Goal: Check status: Check status

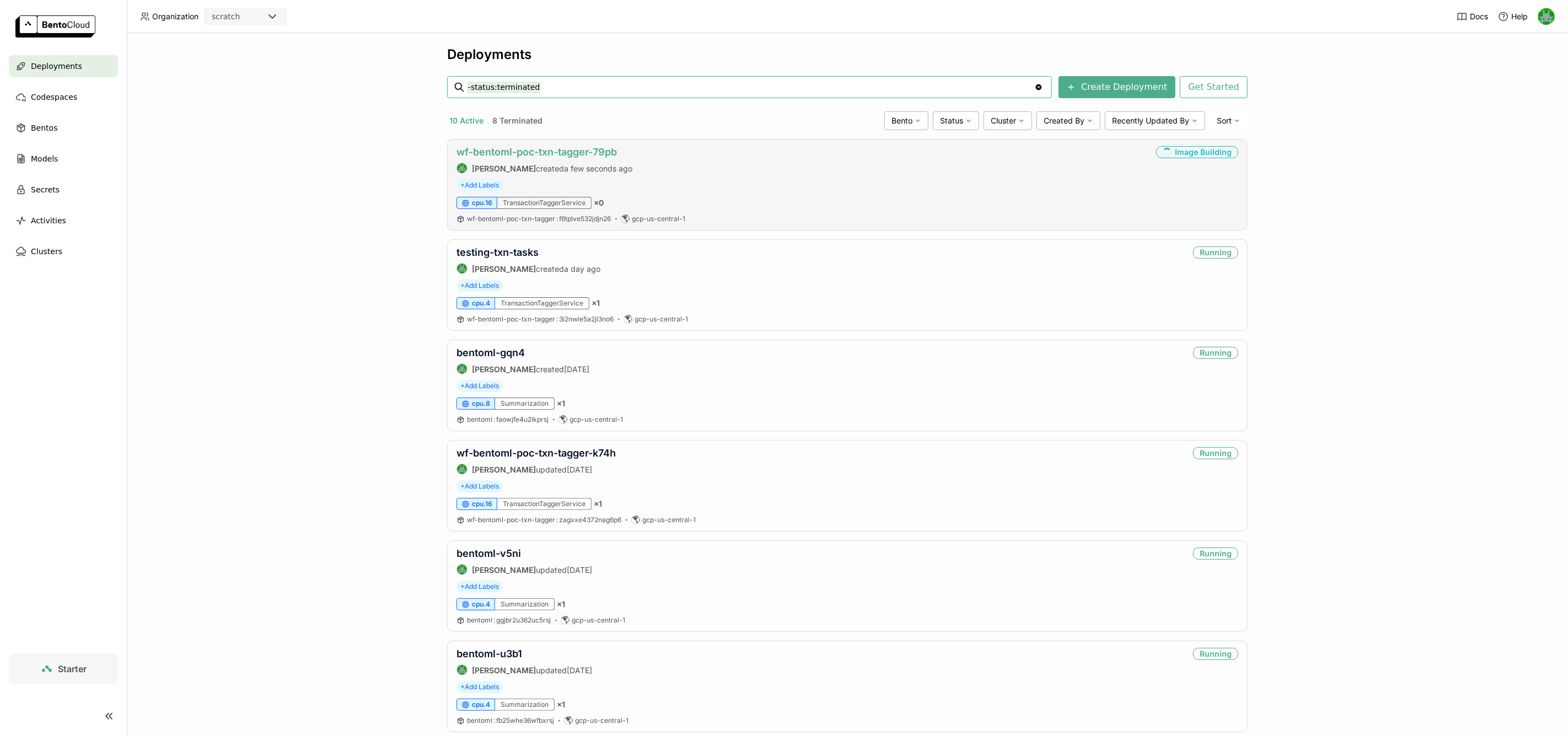
click at [505, 154] on link "wf-bentoml-poc-txn-tagger-79pb" at bounding box center [536, 152] width 160 height 12
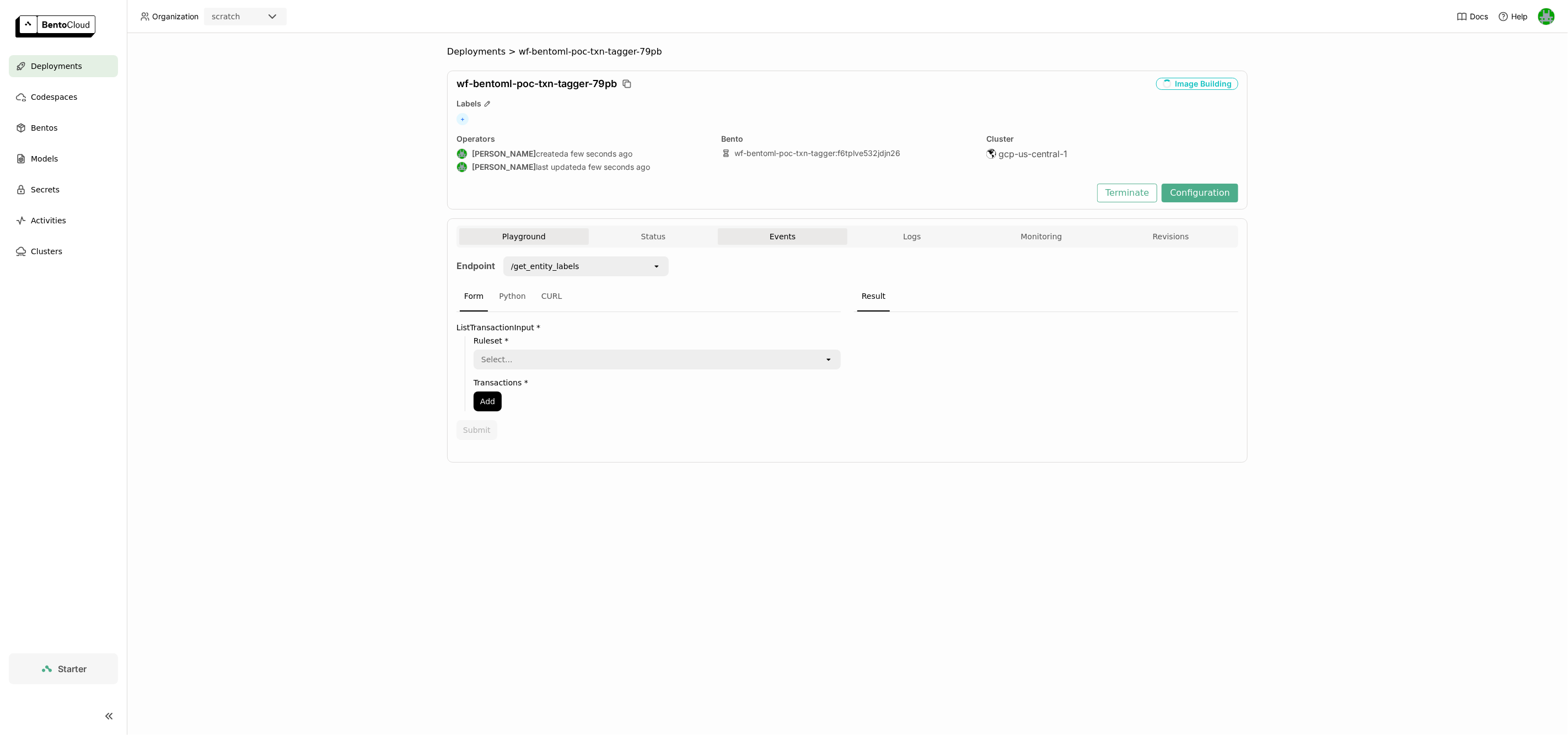
click at [806, 243] on button "Events" at bounding box center [782, 237] width 130 height 16
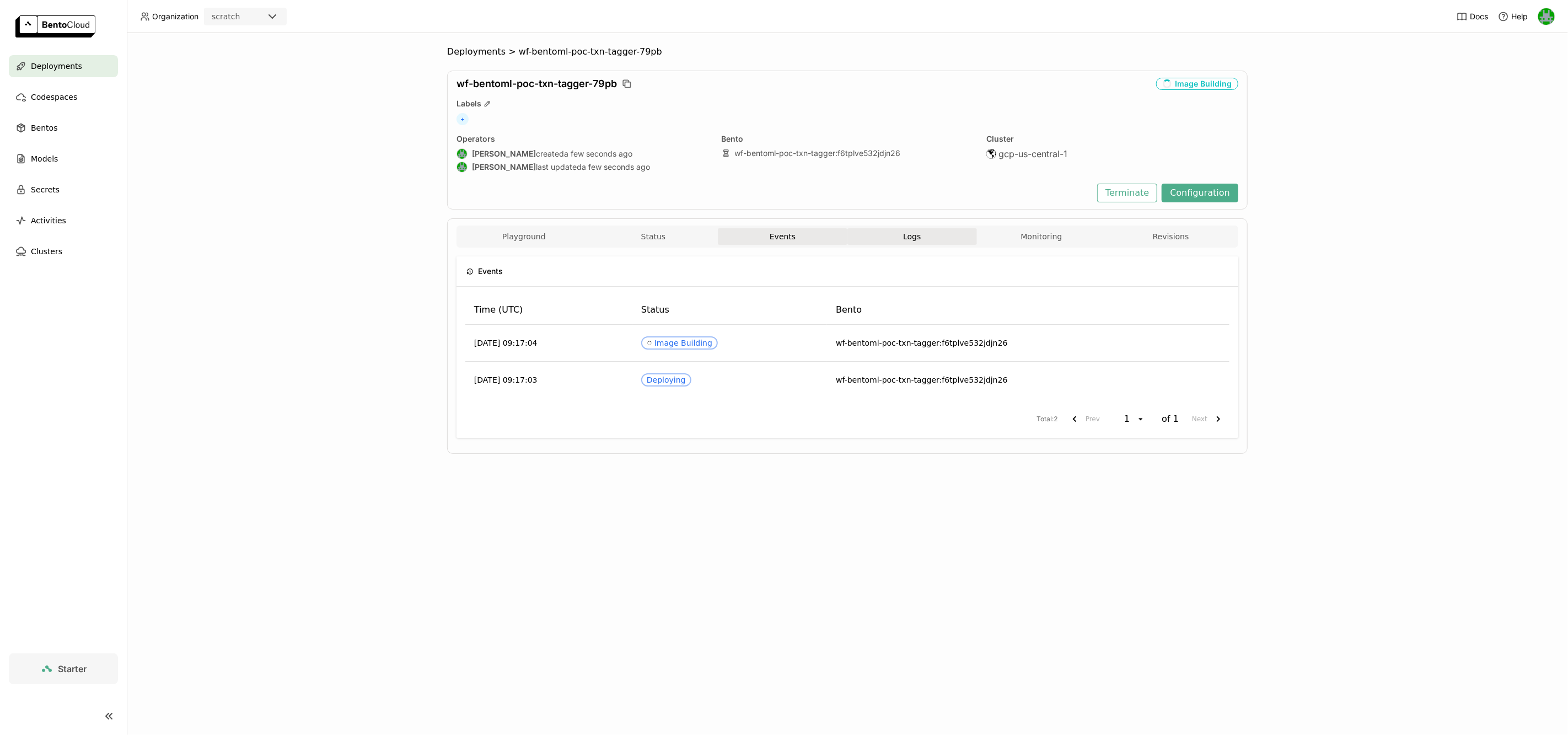
click at [904, 235] on span "Logs" at bounding box center [911, 237] width 17 height 10
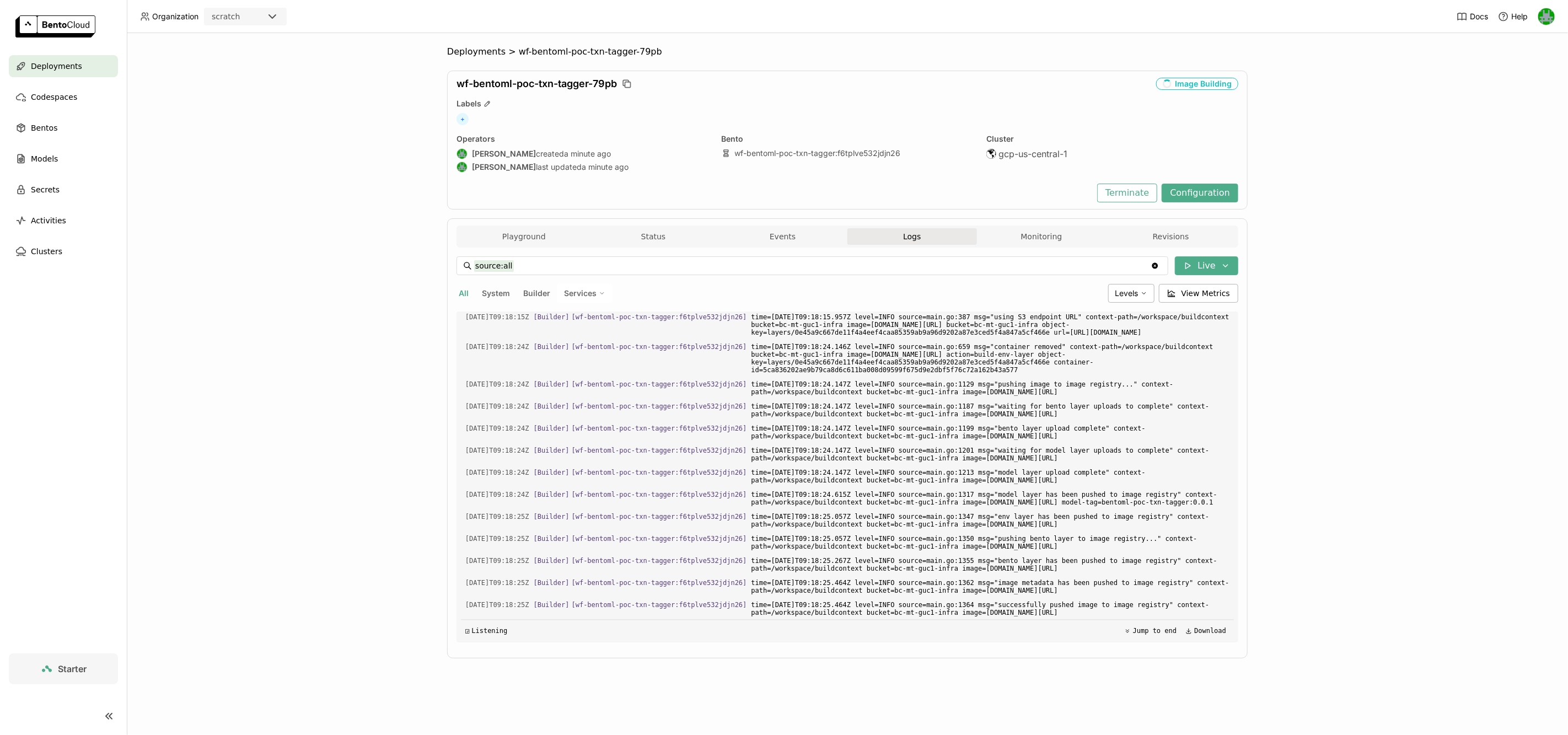
scroll to position [16700, 0]
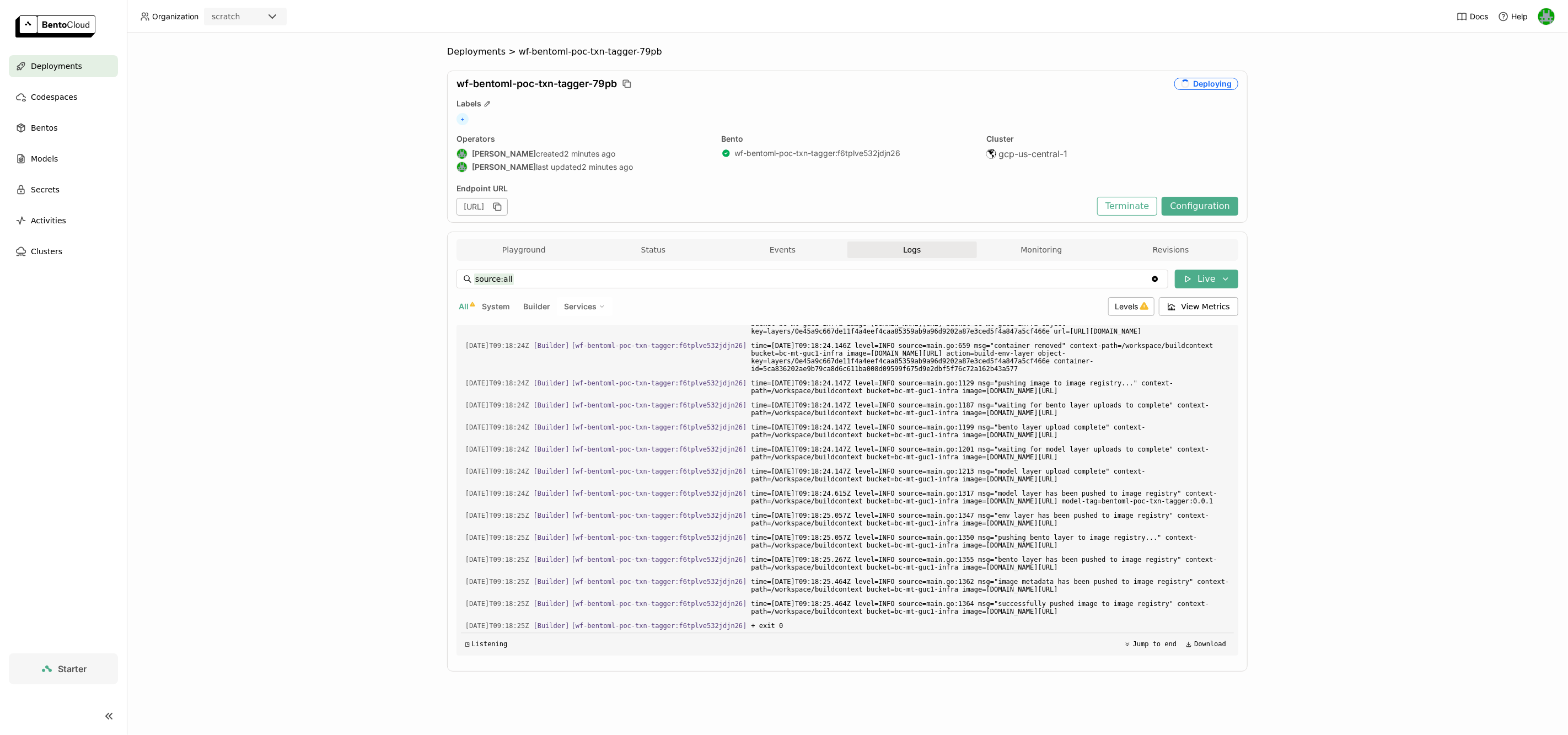
click at [1054, 240] on div "Playground Status Events Logs Monitoring Revisions" at bounding box center [846, 249] width 782 height 22
click at [1056, 244] on button "Monitoring" at bounding box center [1042, 250] width 130 height 16
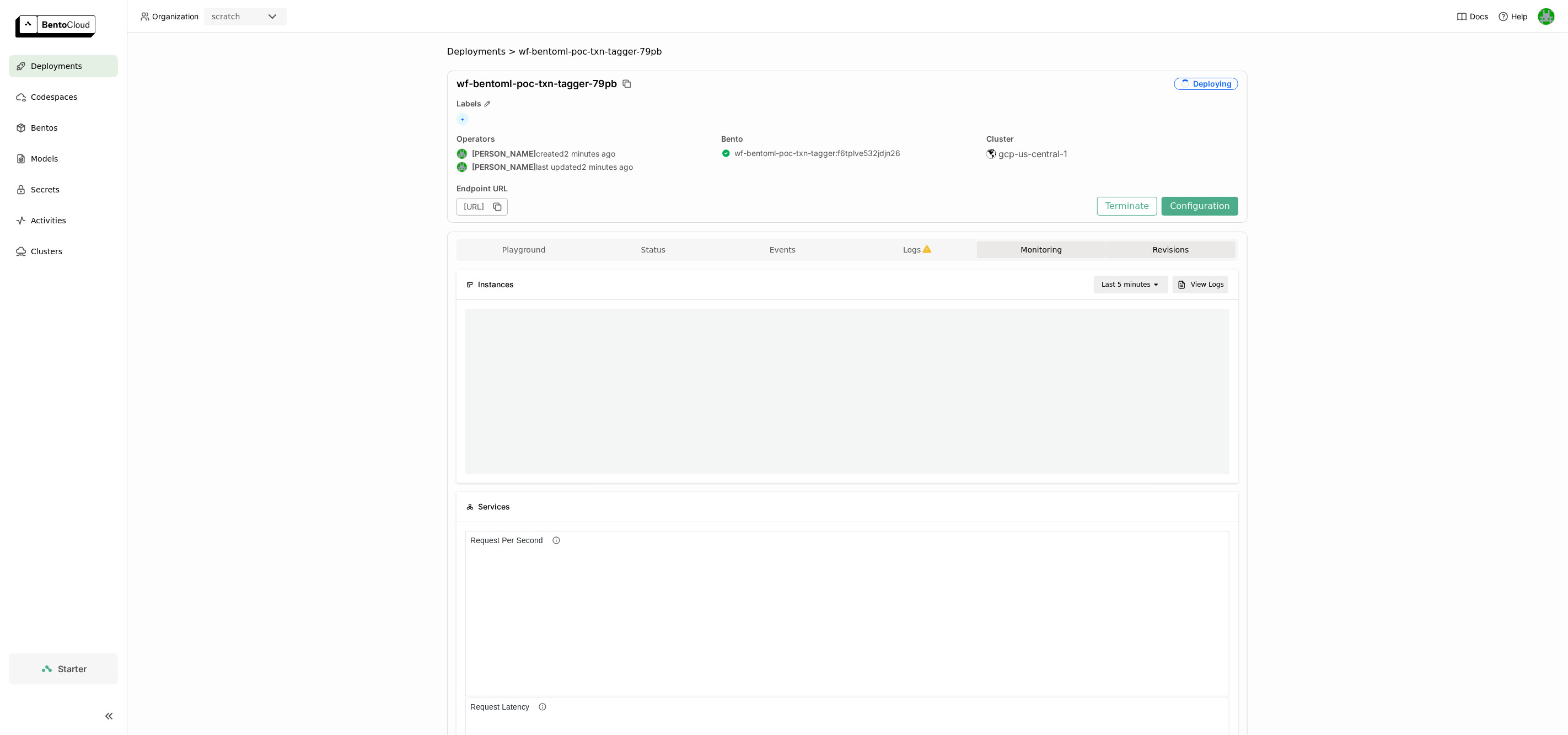
scroll to position [1, 1]
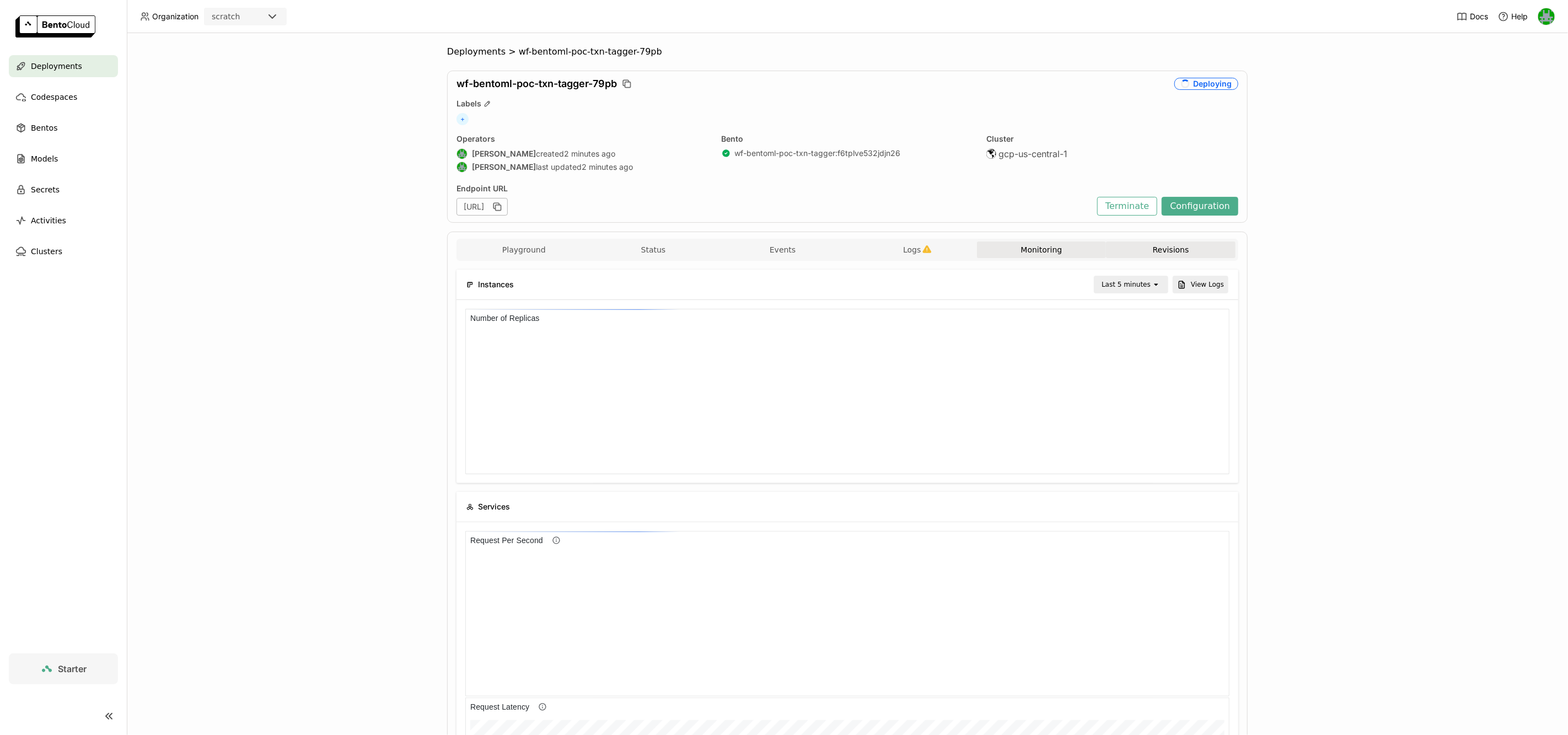
click at [1131, 247] on button "Revisions" at bounding box center [1171, 250] width 130 height 16
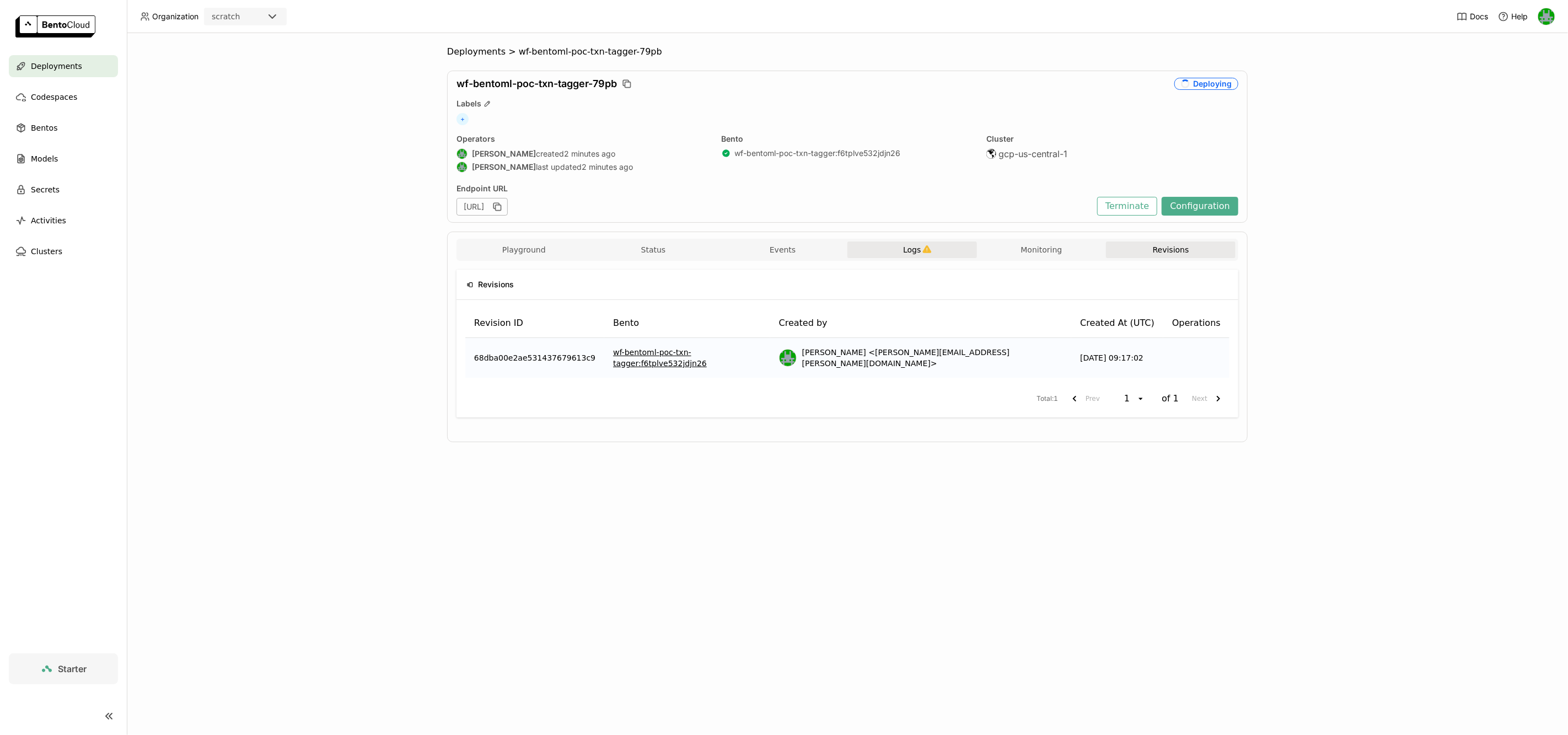
click at [885, 254] on button "Logs" at bounding box center [912, 250] width 130 height 16
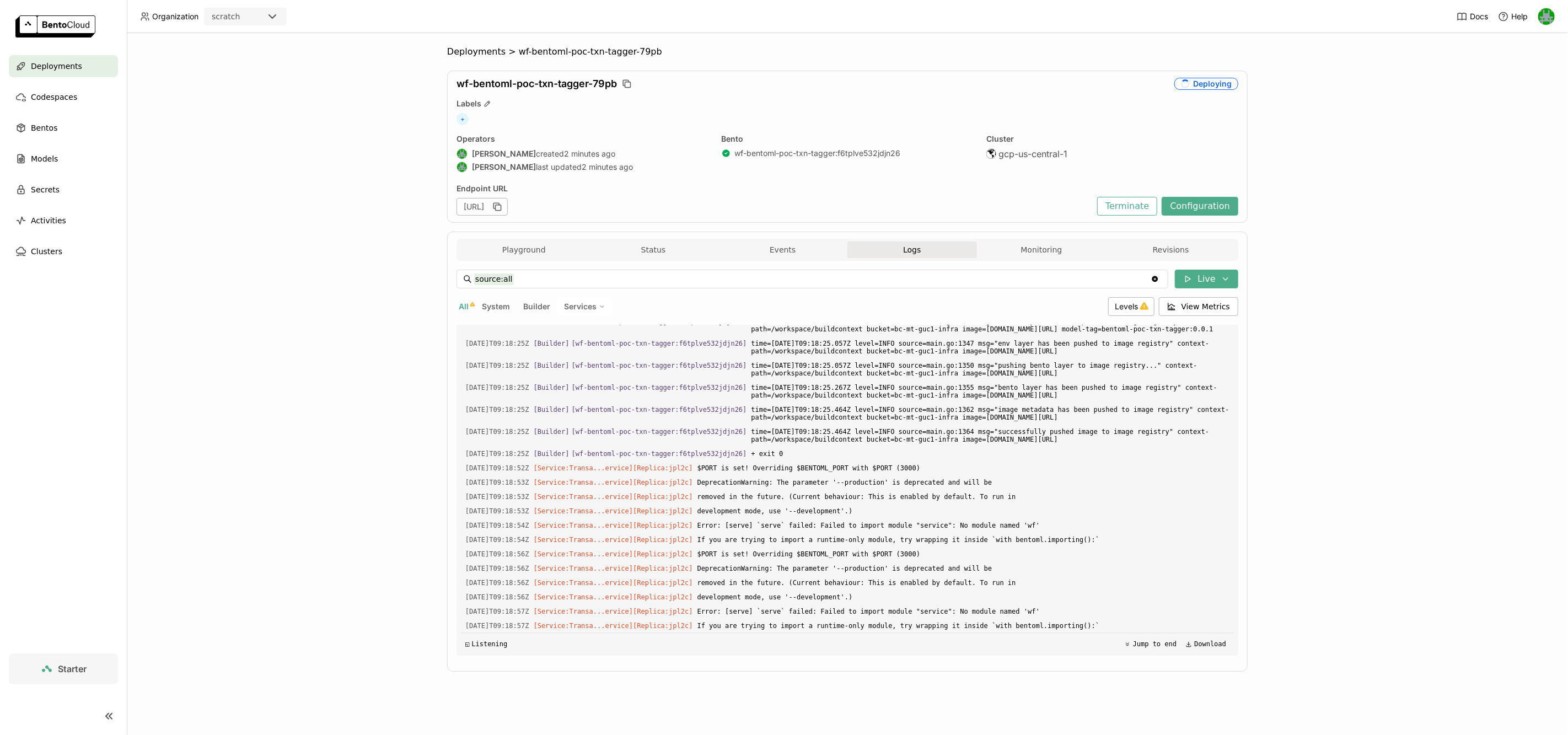
scroll to position [16684, 0]
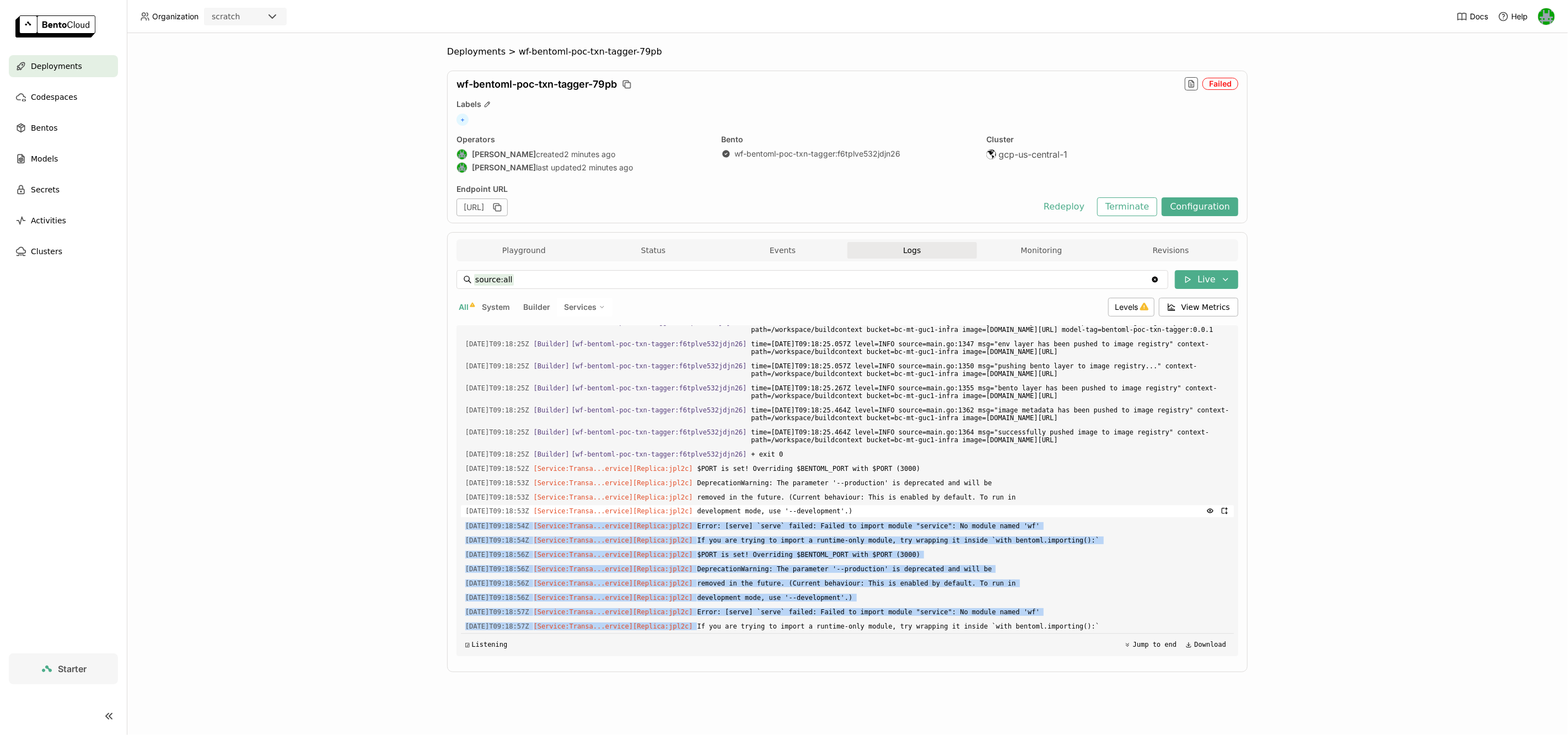
drag, startPoint x: 1122, startPoint y: 621, endPoint x: 906, endPoint y: 511, distance: 242.4
click at [909, 509] on div "Load older logs [DATE]T09:17:56Z [Builder] [ wf-bentoml-poc-txn-tagger:f6tplve5…" at bounding box center [847, 491] width 773 height 331
click at [900, 545] on span "If you are trying to import a runtime-only module, try wrapping it inside `with…" at bounding box center [963, 540] width 532 height 12
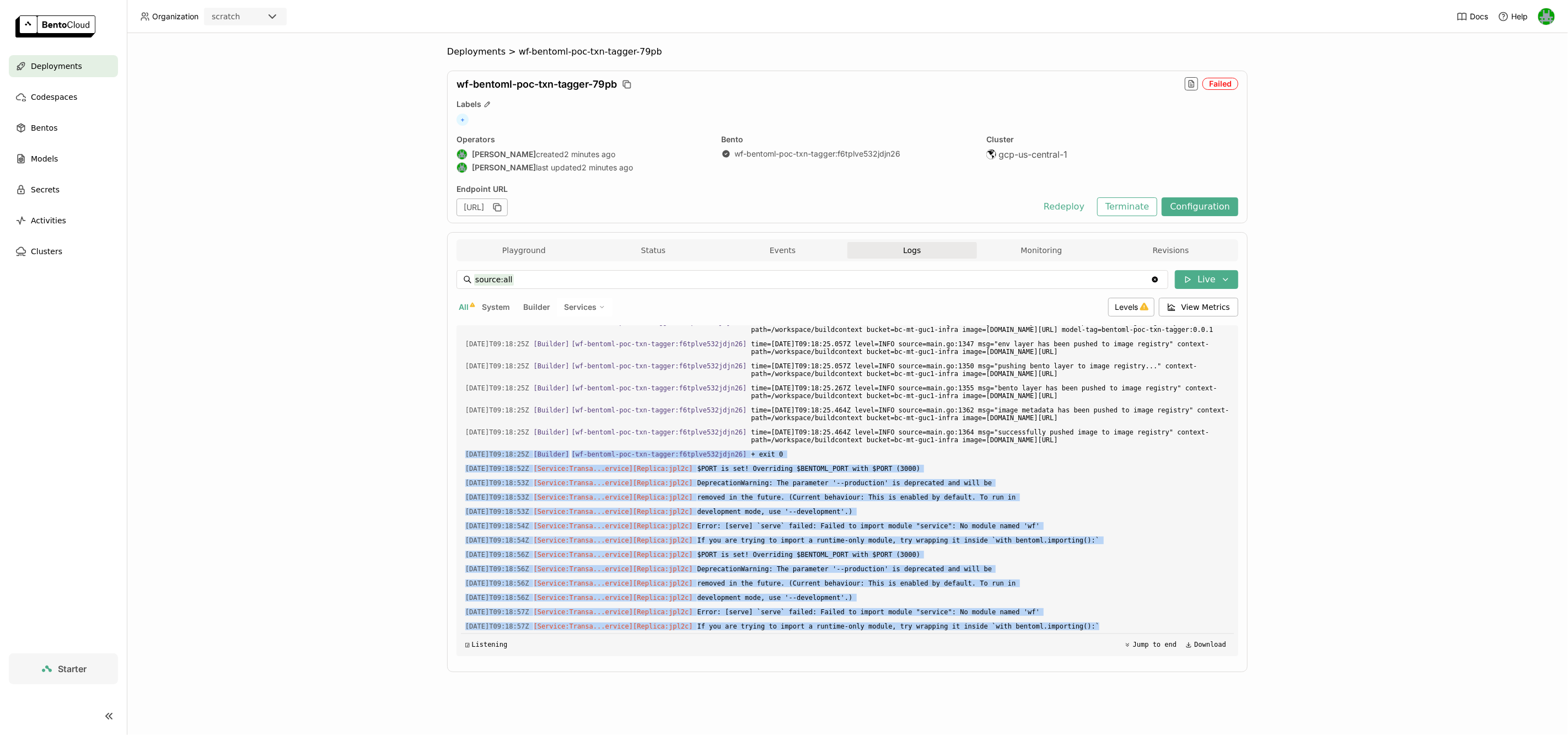
drag, startPoint x: 1123, startPoint y: 624, endPoint x: 429, endPoint y: 452, distance: 715.0
click at [430, 452] on div "Deployments > wf-bentoml-poc-txn-tagger-79pb wf-bentoml-poc-txn-tagger-79pb Fai…" at bounding box center [847, 384] width 1441 height 702
copy div "[DATE]T09:18:25Z [Builder] [ wf-bentoml-poc-txn-tagger:f6tplve532jdjn26 ] + exi…"
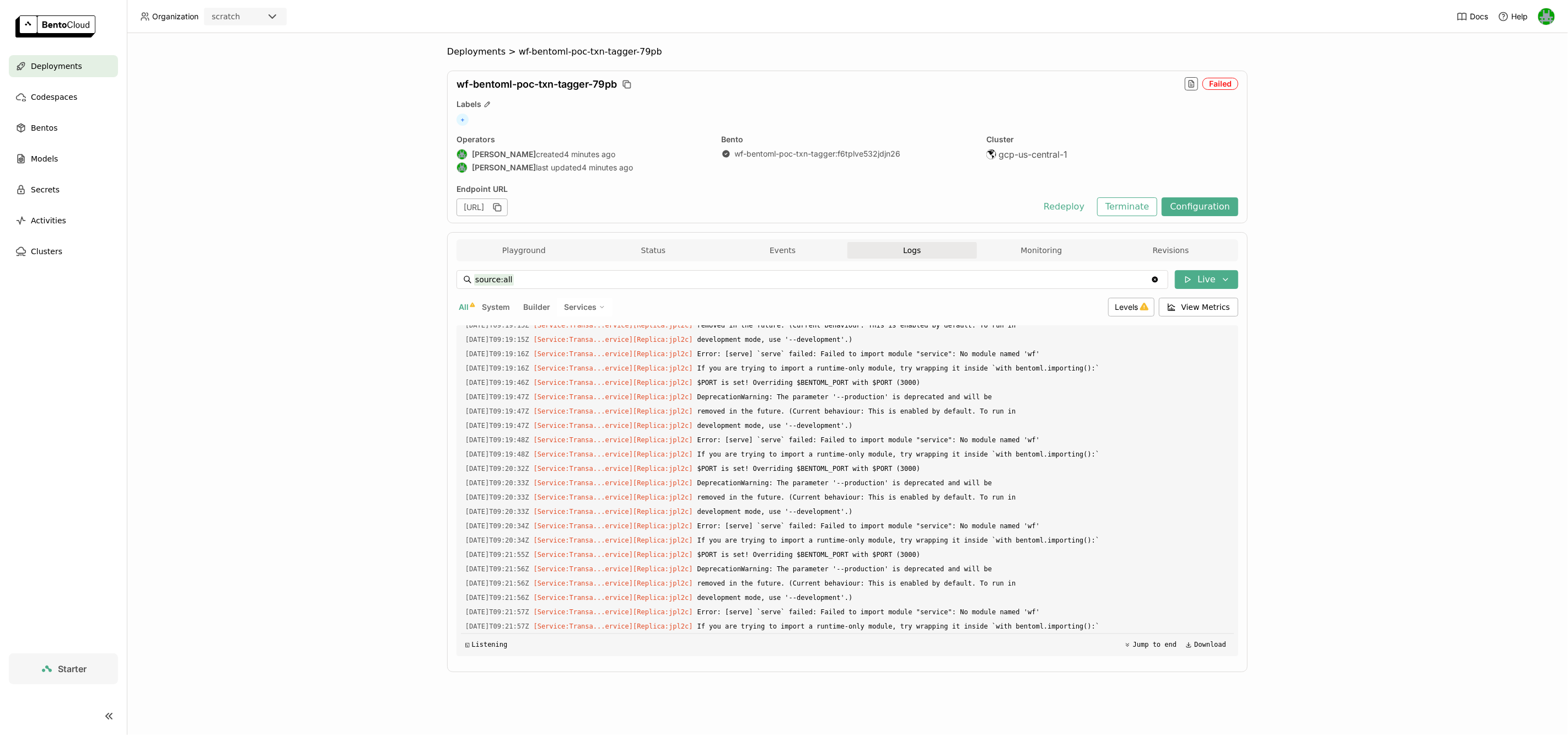
scroll to position [16665, 0]
click at [1137, 209] on button "Terminate" at bounding box center [1127, 206] width 60 height 19
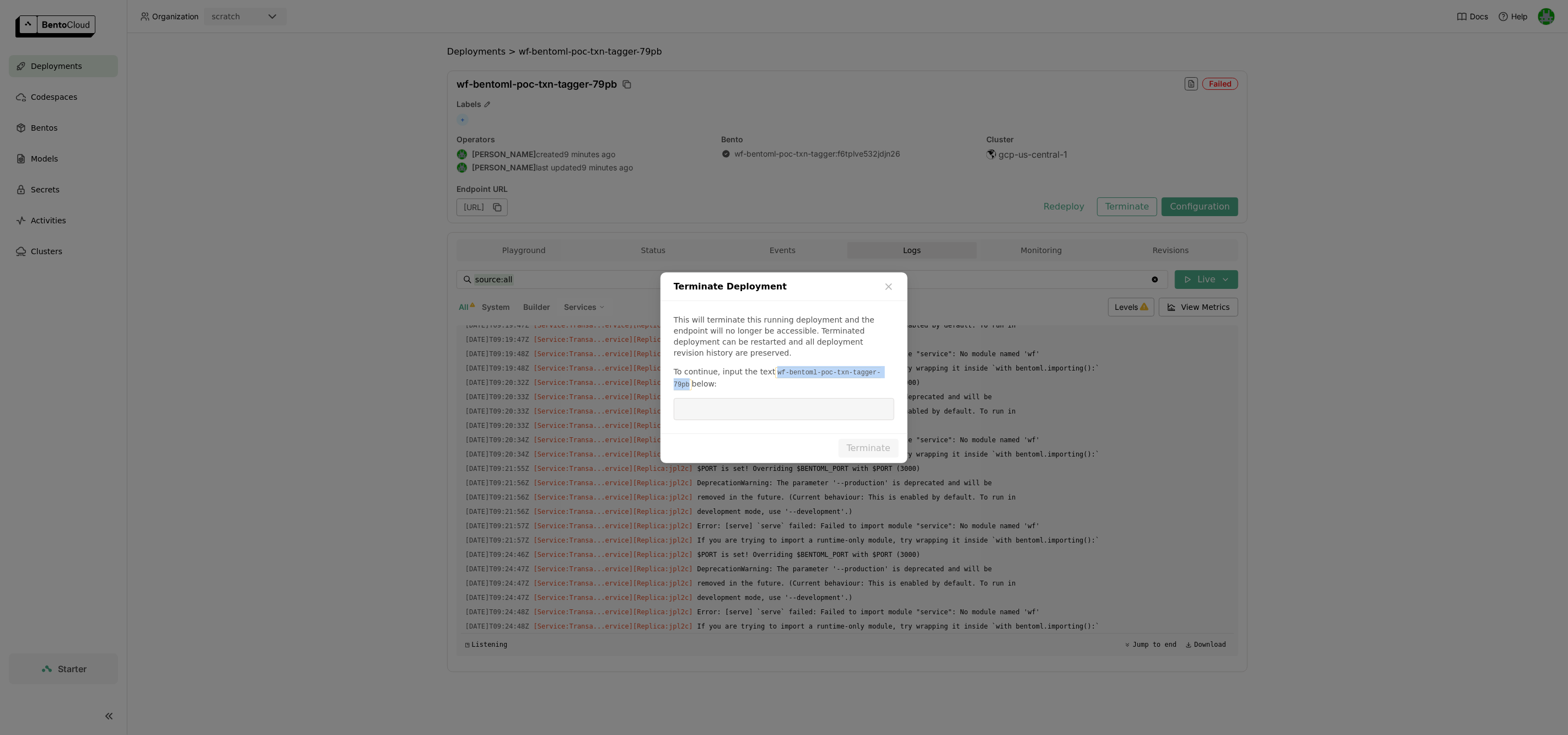
drag, startPoint x: 771, startPoint y: 366, endPoint x: 890, endPoint y: 366, distance: 119.0
click at [881, 368] on code "wf-bentoml-poc-txn-tagger-79pb" at bounding box center [777, 379] width 207 height 23
copy code "wf-bentoml-poc-txn-tagger-79pb"
click at [768, 399] on input "dialog" at bounding box center [784, 409] width 207 height 21
paste input "wf-bentoml-poc-txn-tagger-79pb"
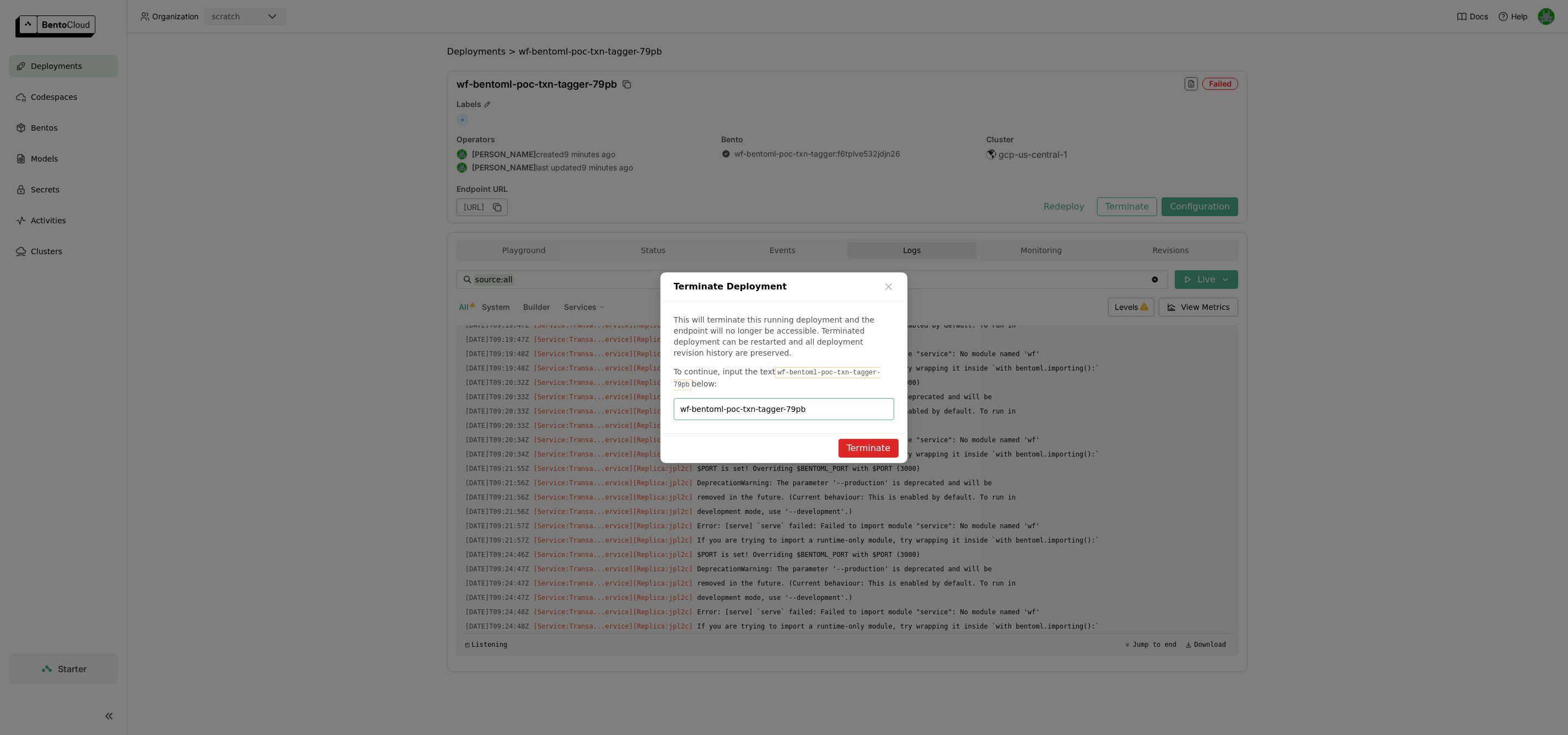
type input "wf-bentoml-poc-txn-tagger-79pb"
click at [858, 433] on div "Terminate" at bounding box center [784, 448] width 247 height 30
click at [858, 439] on button "Terminate" at bounding box center [868, 448] width 60 height 19
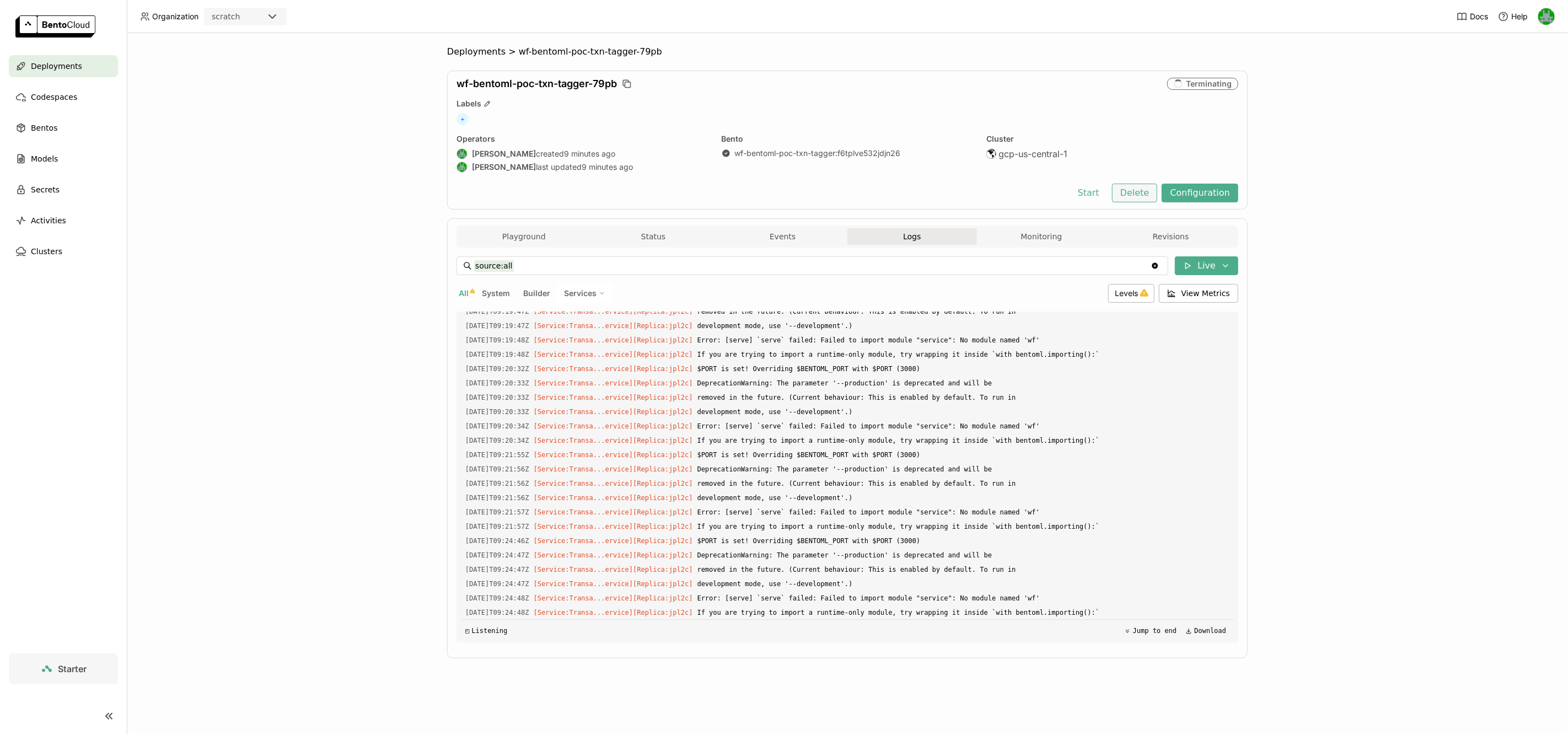
click at [1137, 196] on button "Delete" at bounding box center [1135, 192] width 46 height 19
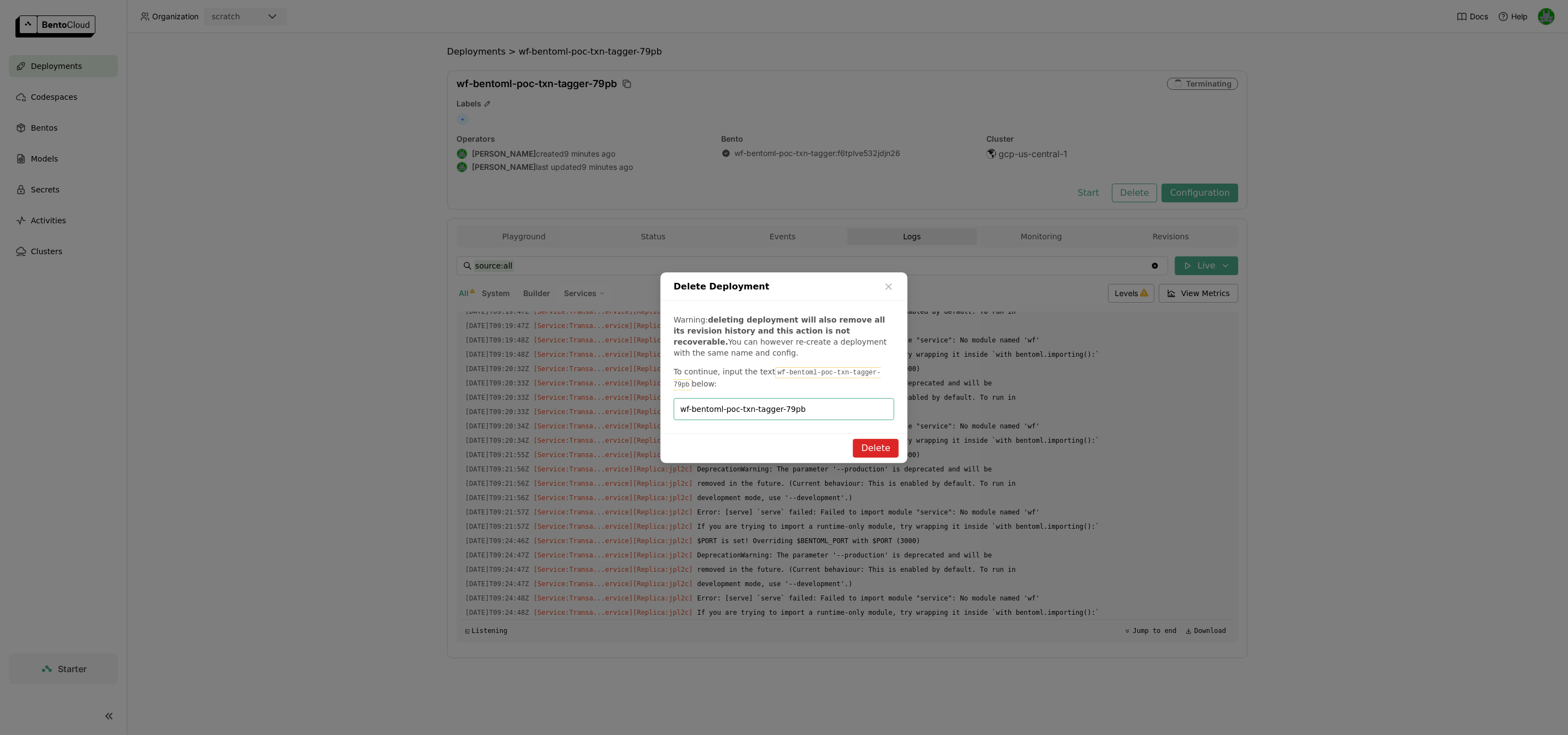
type input "wf-bentoml-poc-txn-tagger-79pb"
click at [868, 443] on button "Delete" at bounding box center [876, 448] width 46 height 19
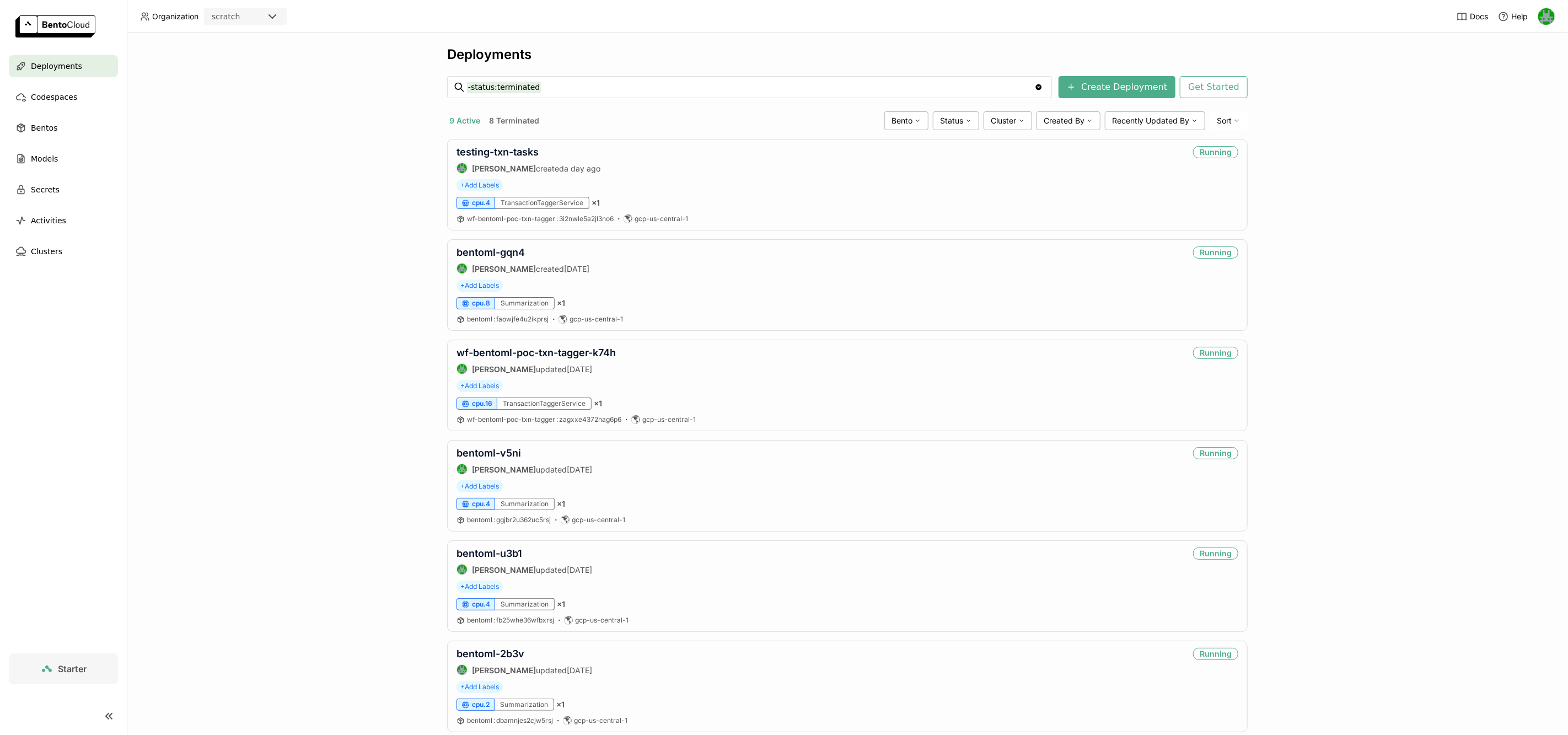
click at [246, 16] on div "scratch" at bounding box center [236, 16] width 61 height 16
click at [246, 64] on div "wayflyer-prod" at bounding box center [245, 69] width 65 height 11
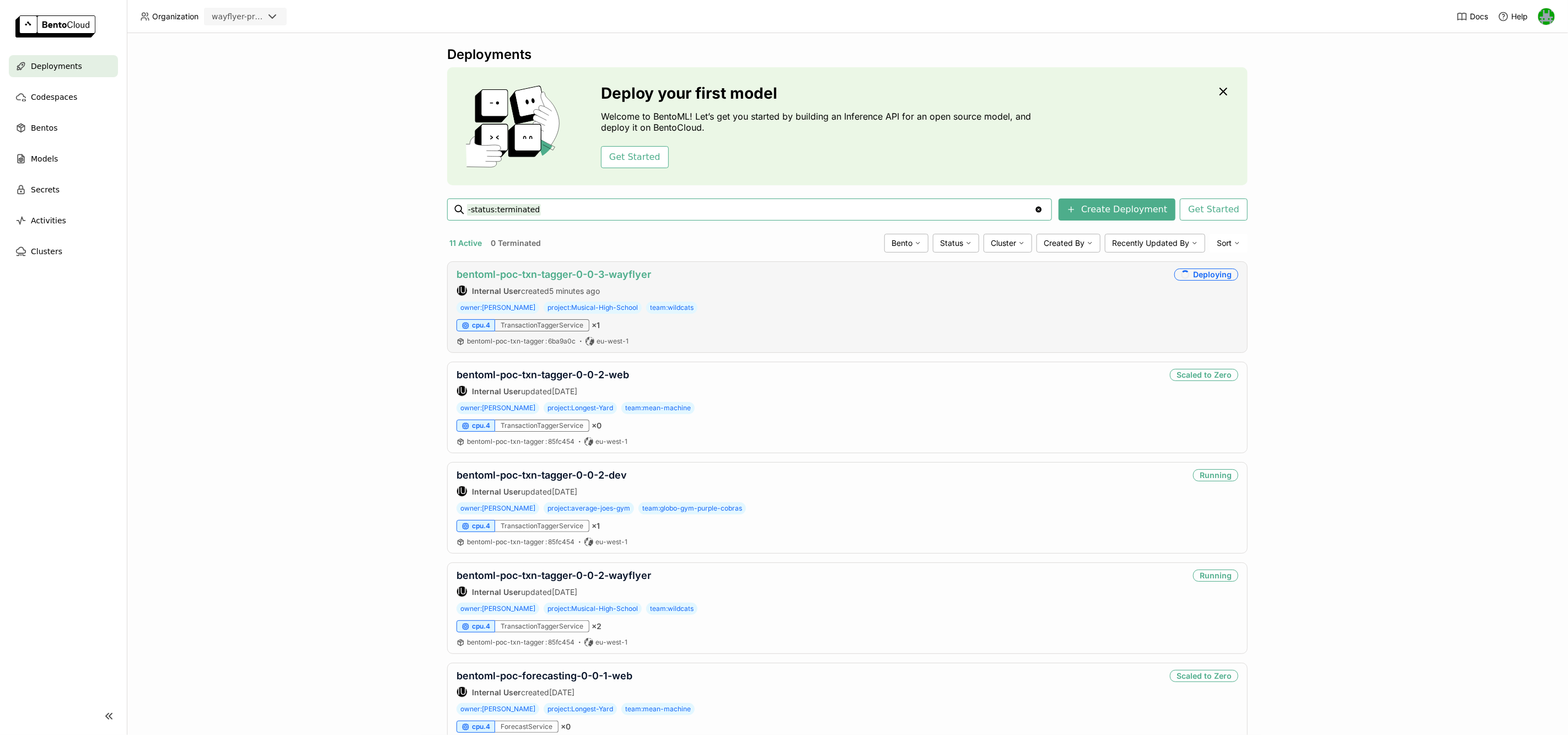
click at [535, 277] on link "bentoml-poc-txn-tagger-0-0-3-wayflyer" at bounding box center [553, 275] width 195 height 12
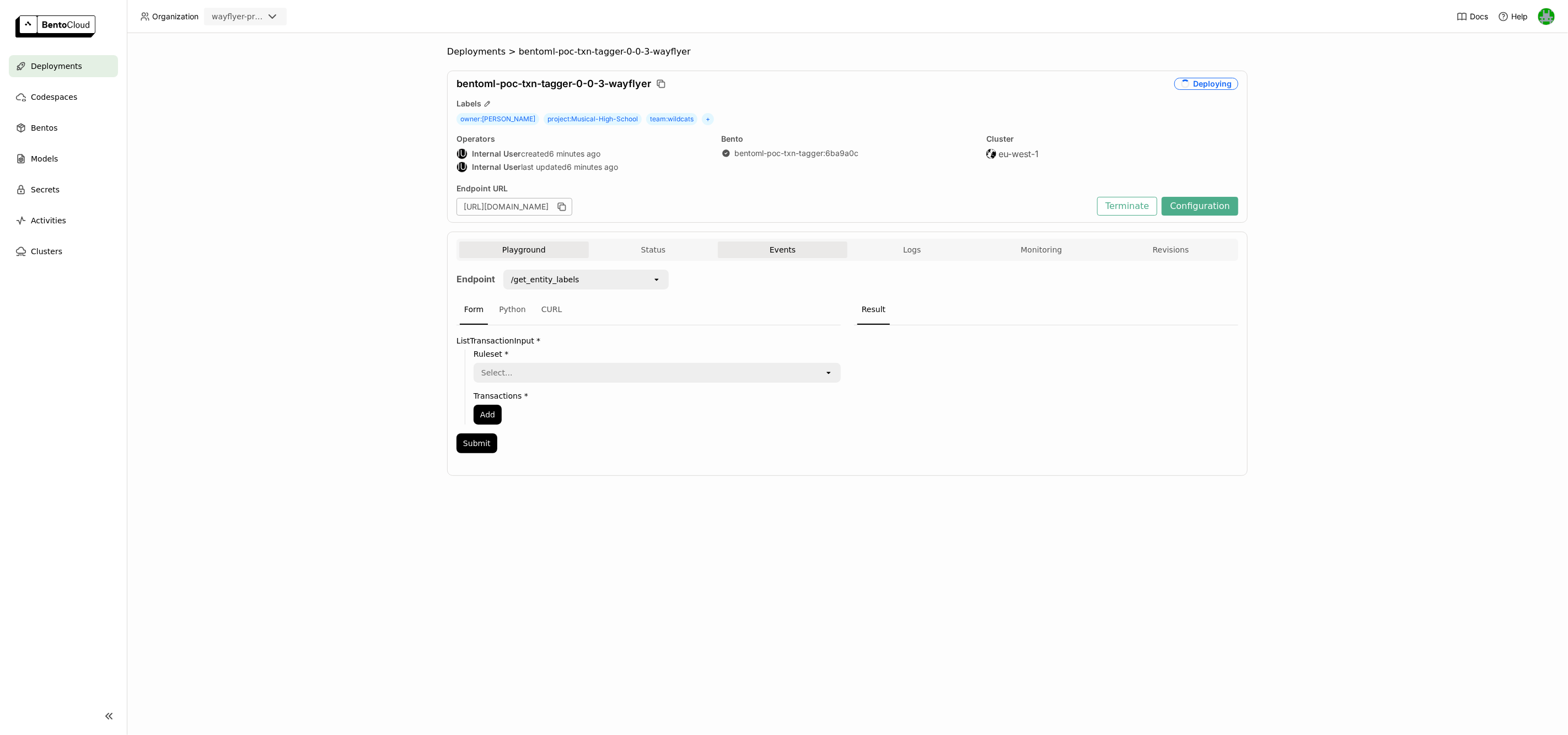
click at [775, 247] on button "Events" at bounding box center [782, 250] width 130 height 16
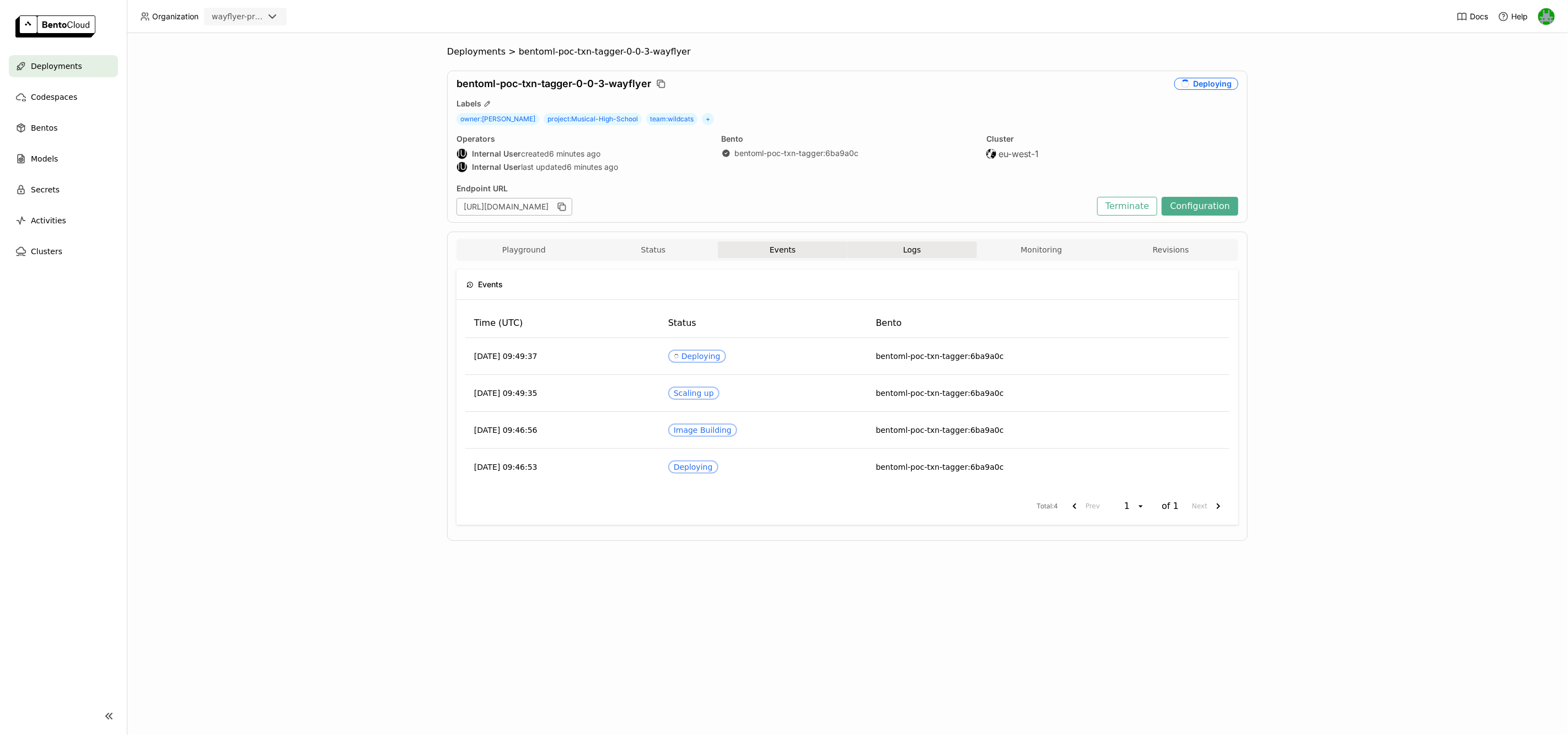
click at [896, 250] on button "Logs" at bounding box center [912, 250] width 130 height 16
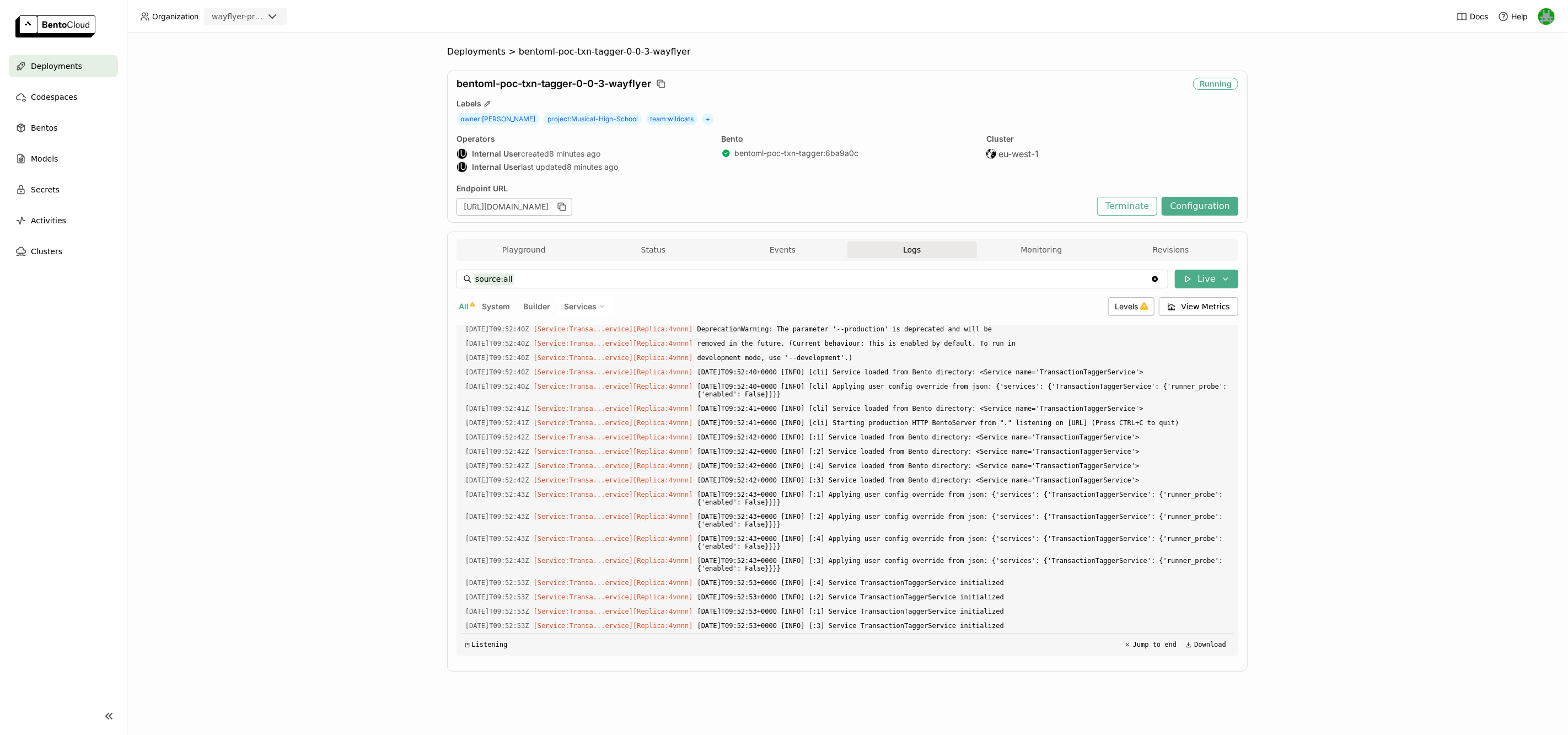
scroll to position [3127, 0]
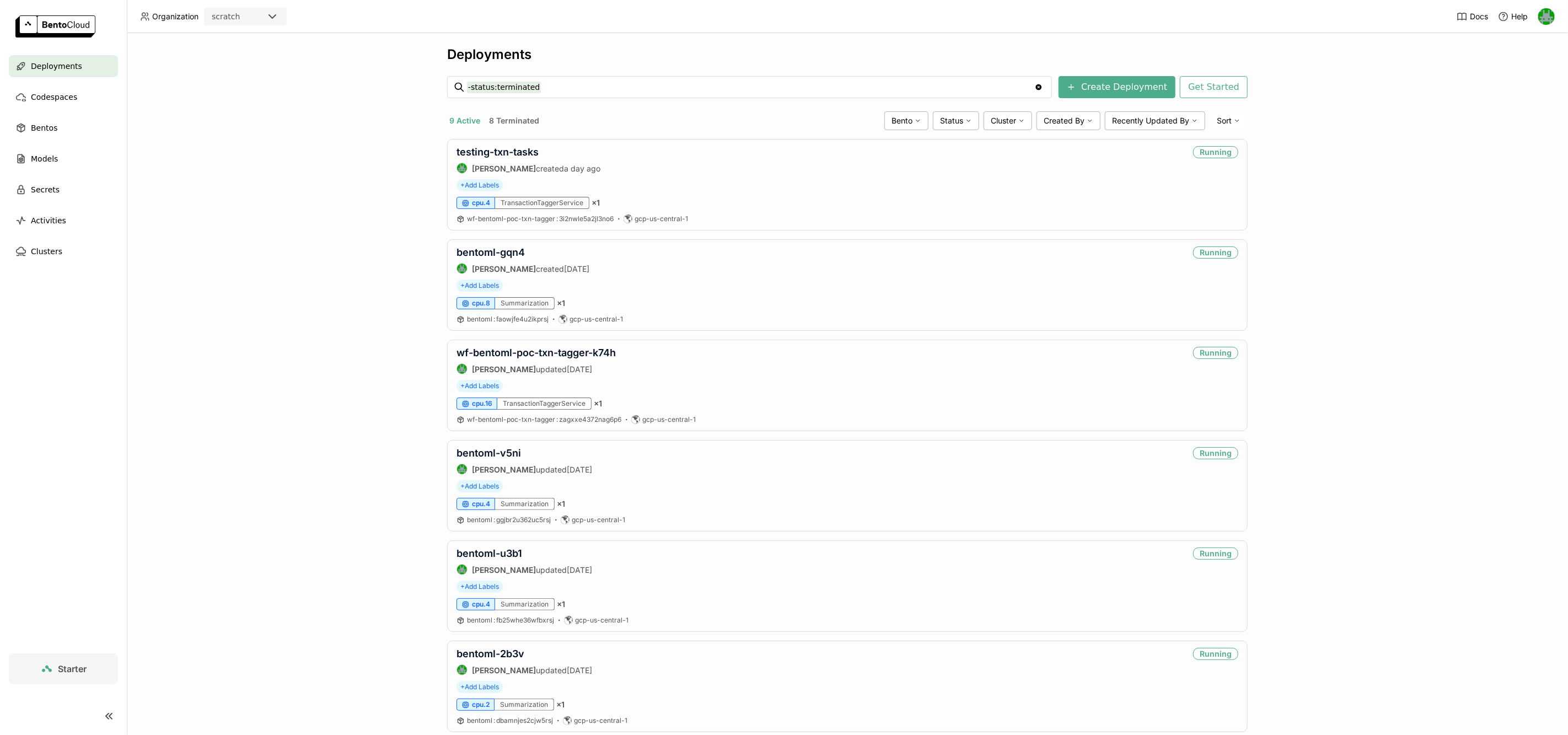
click at [272, 12] on icon at bounding box center [272, 16] width 13 height 13
click at [254, 59] on li "wayflyer-prod" at bounding box center [245, 69] width 83 height 20
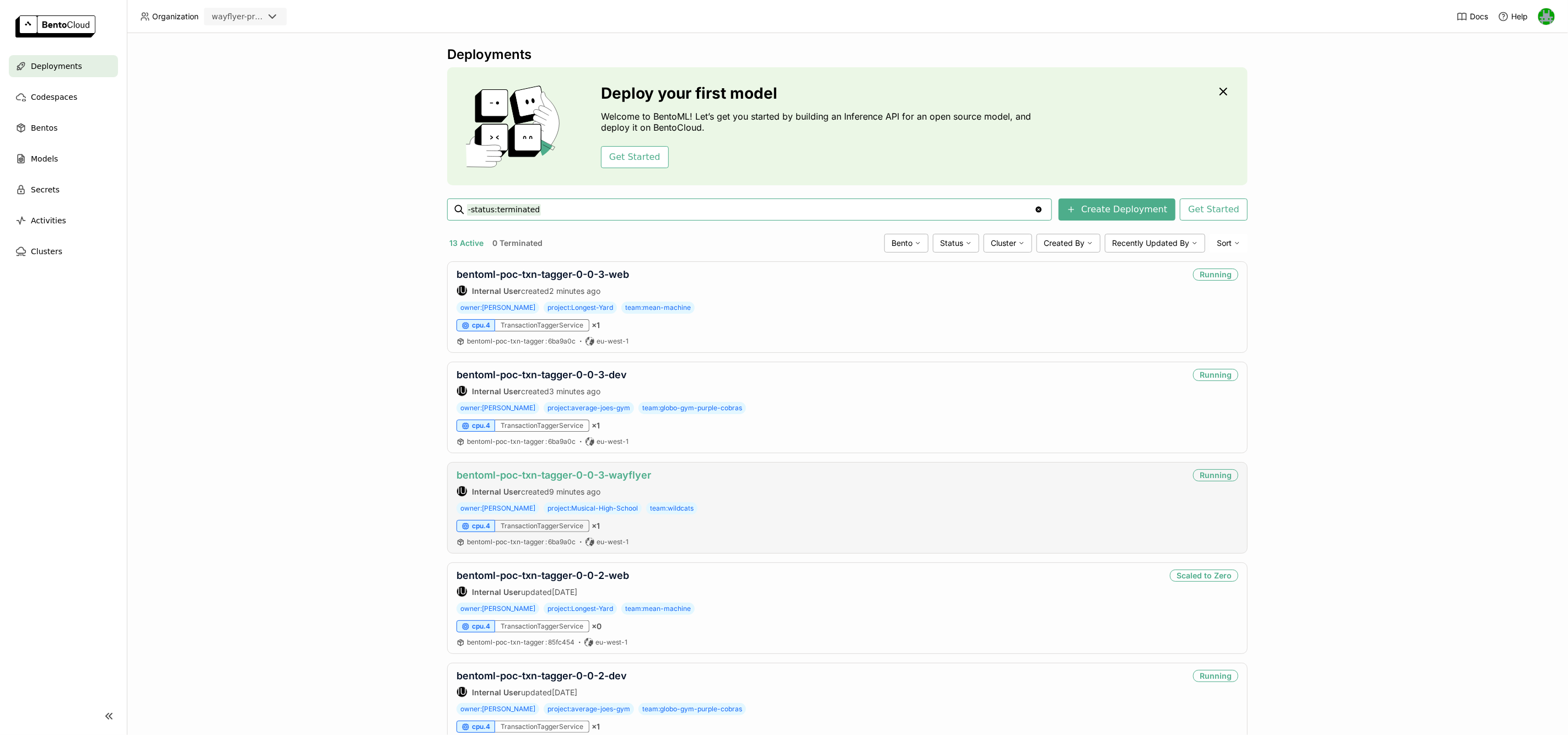
click at [544, 477] on link "bentoml-poc-txn-tagger-0-0-3-wayflyer" at bounding box center [553, 475] width 195 height 12
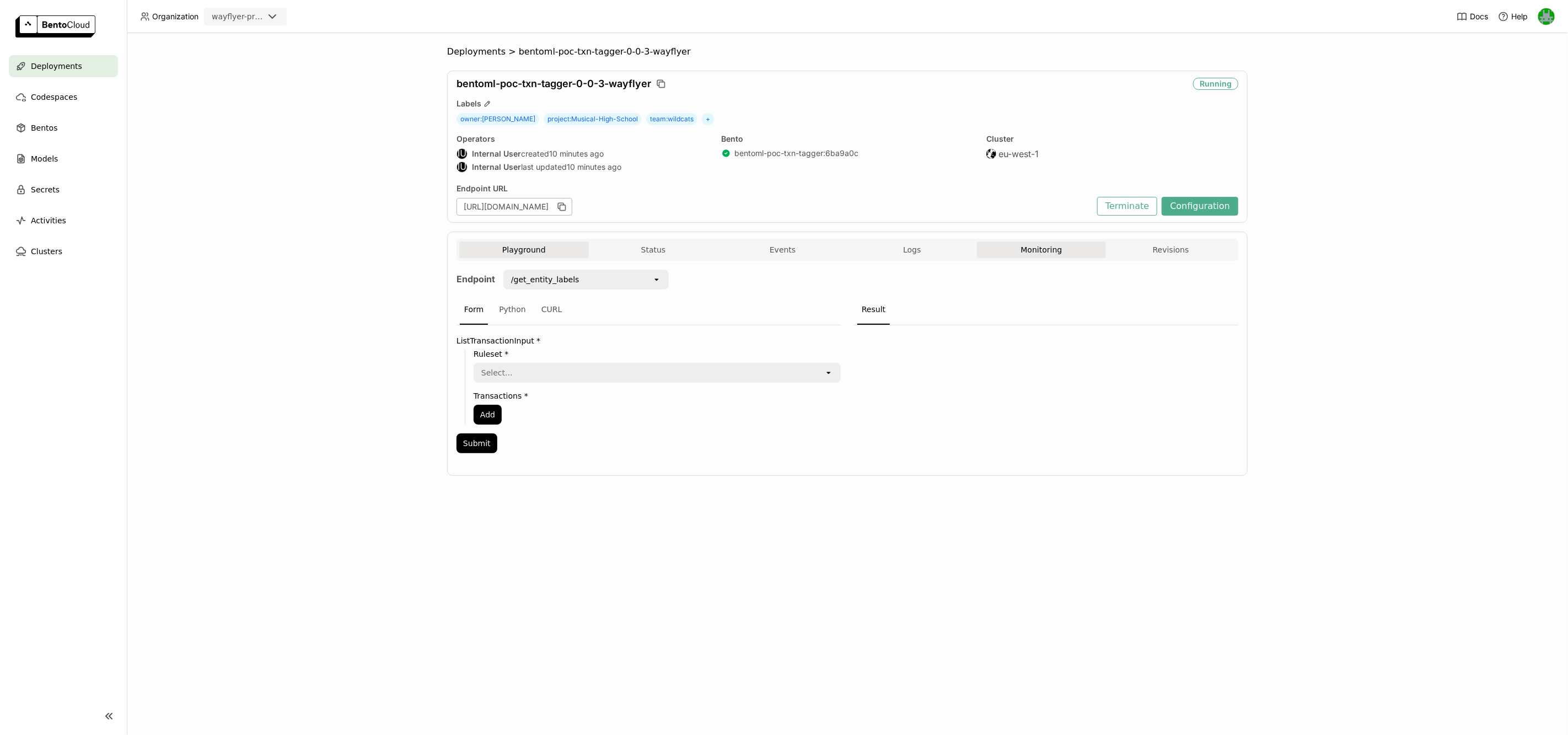
click at [1018, 258] on button "Monitoring" at bounding box center [1042, 250] width 130 height 16
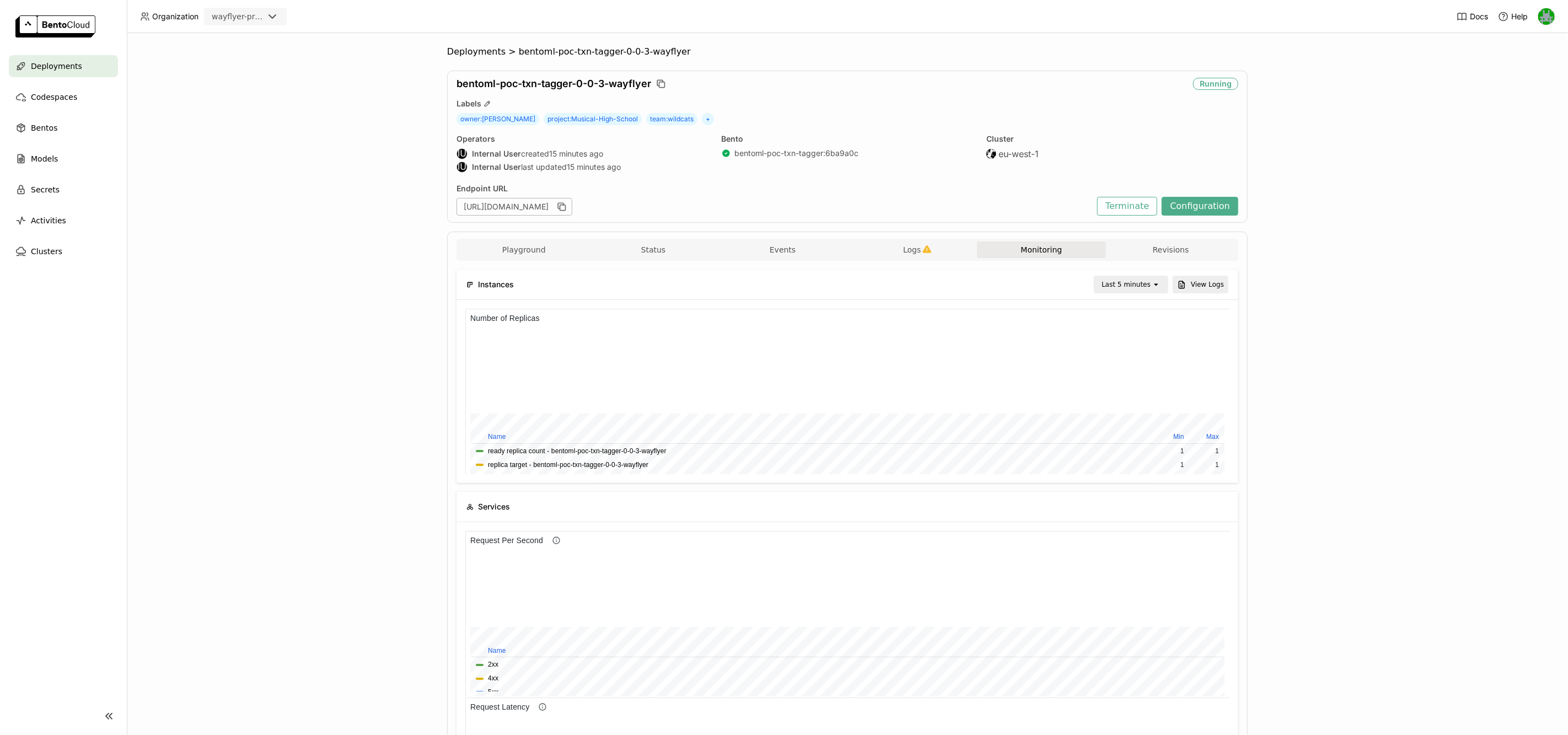
click at [1136, 285] on div "Last 5 minutes" at bounding box center [1126, 284] width 49 height 11
click at [1122, 335] on div "Last 30 minutes" at bounding box center [1134, 344] width 53 height 22
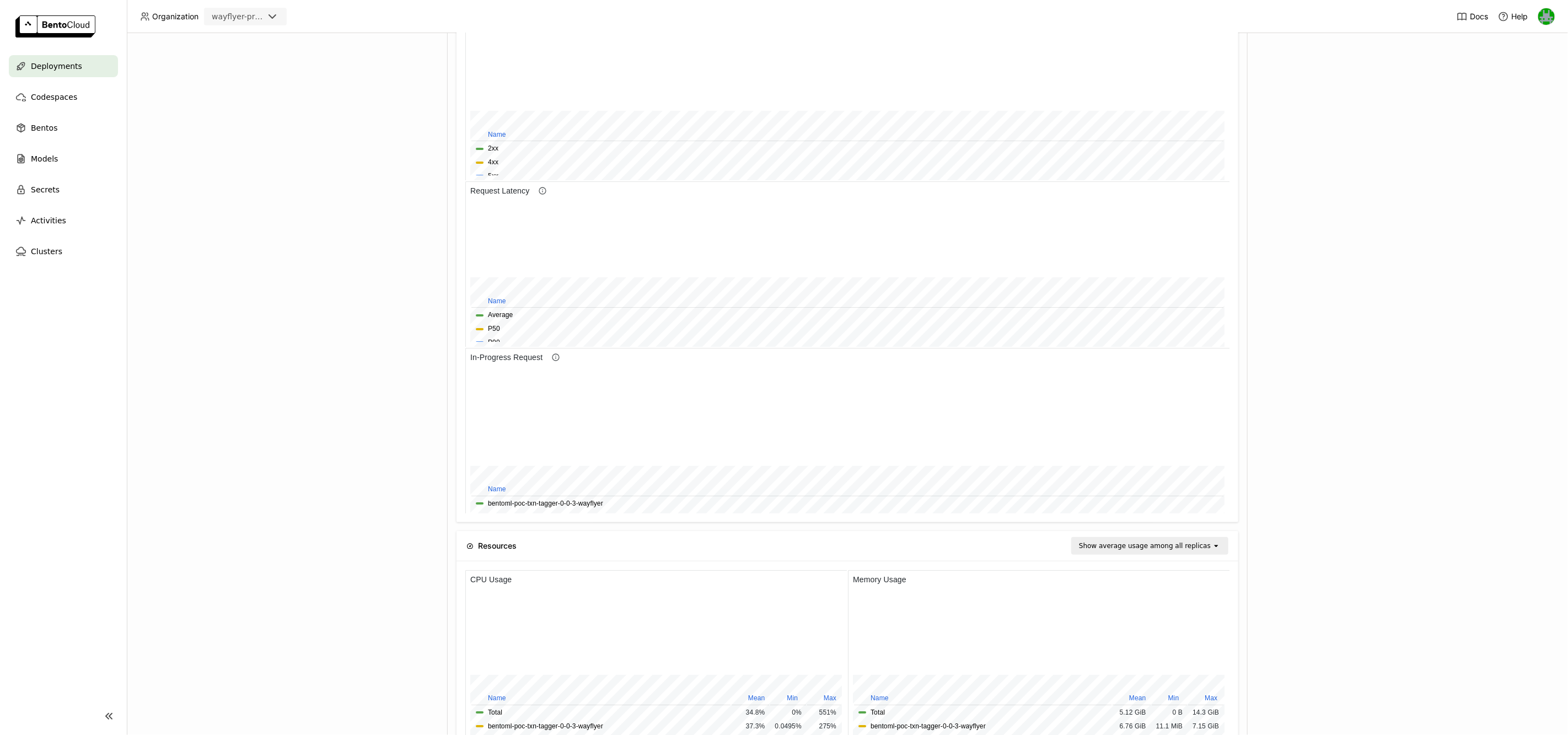
scroll to position [578, 0]
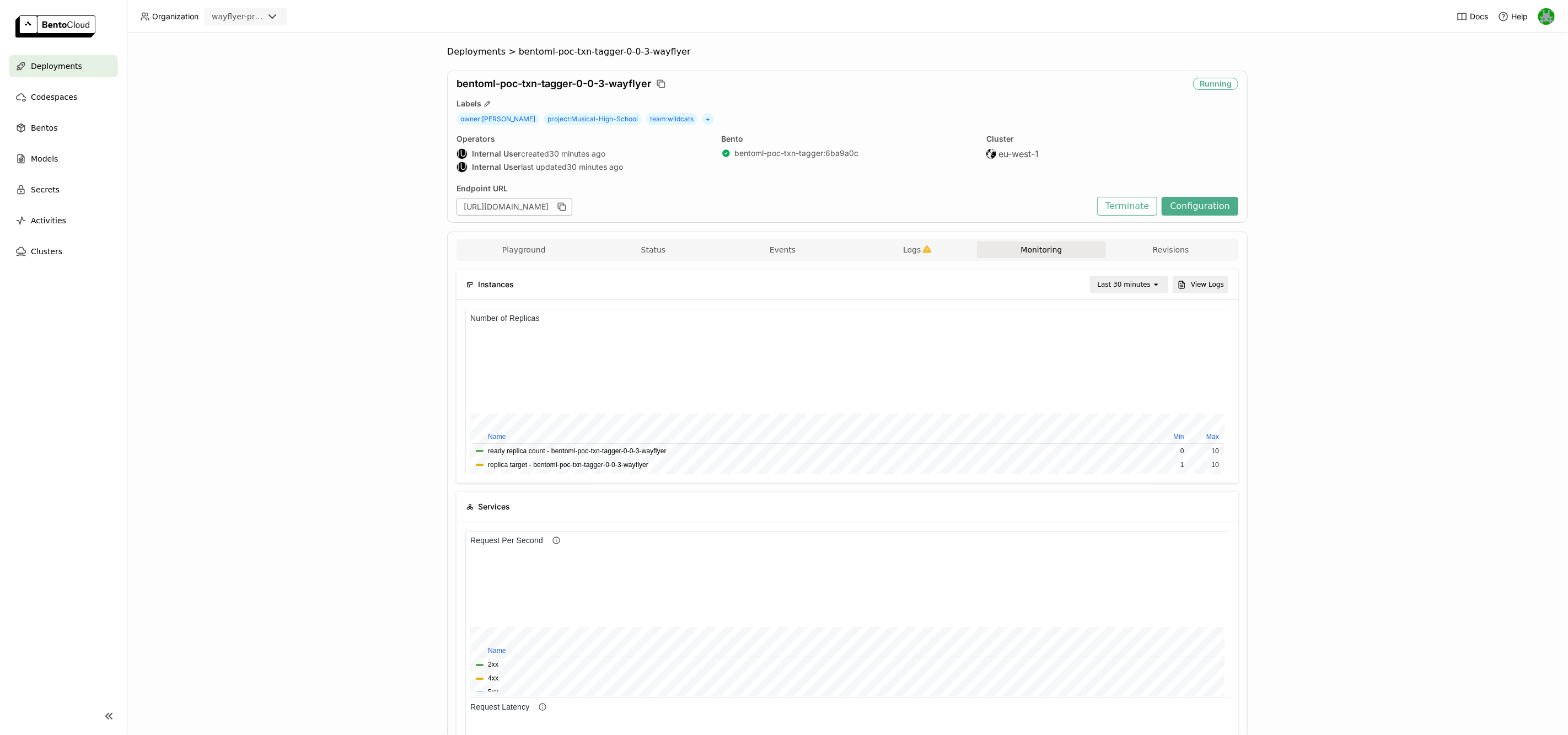
click at [346, 421] on div "Deployments > bentoml-poc-txn-tagger-0-0-3-wayflyer bentoml-poc-txn-tagger-0-0-…" at bounding box center [847, 384] width 1441 height 702
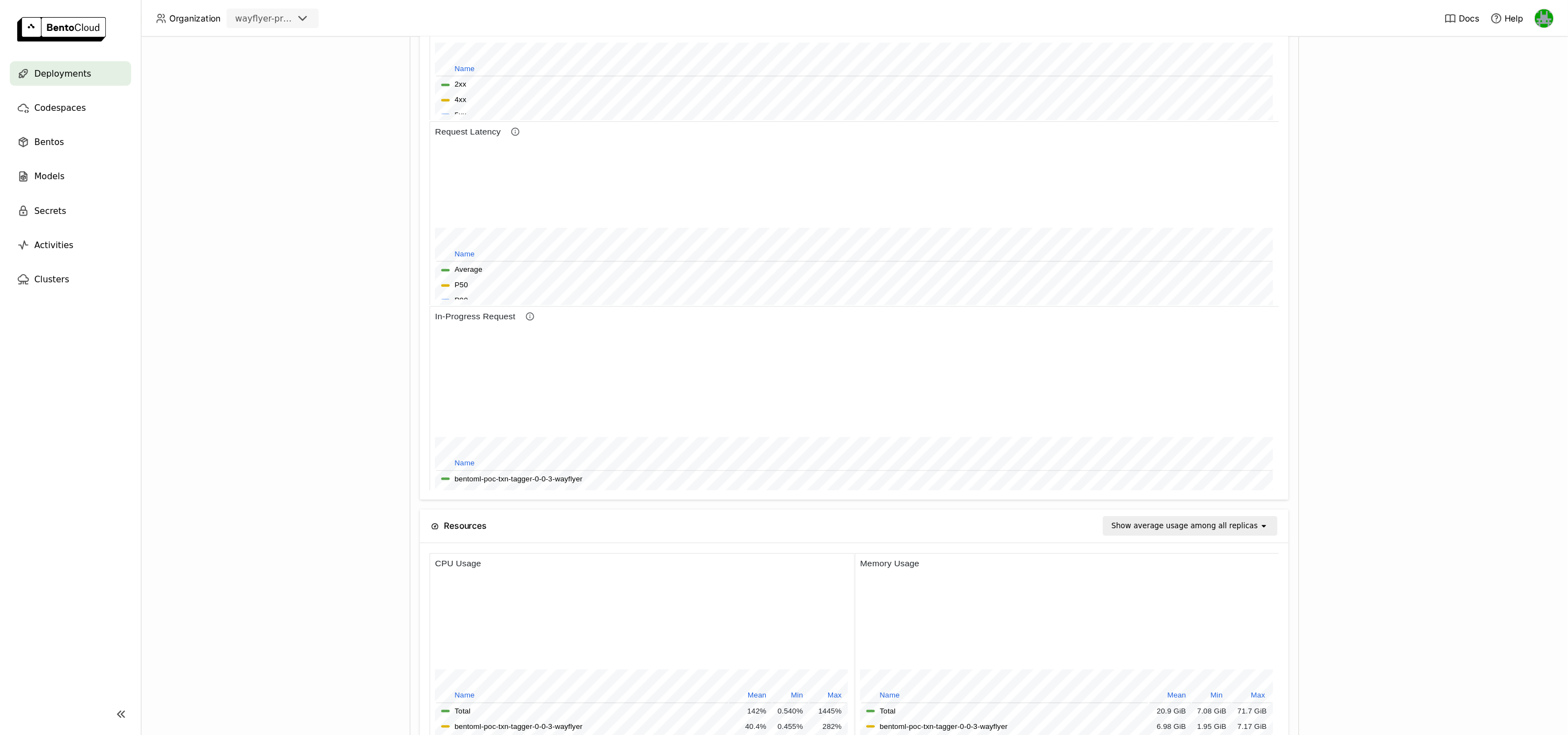
scroll to position [165, 764]
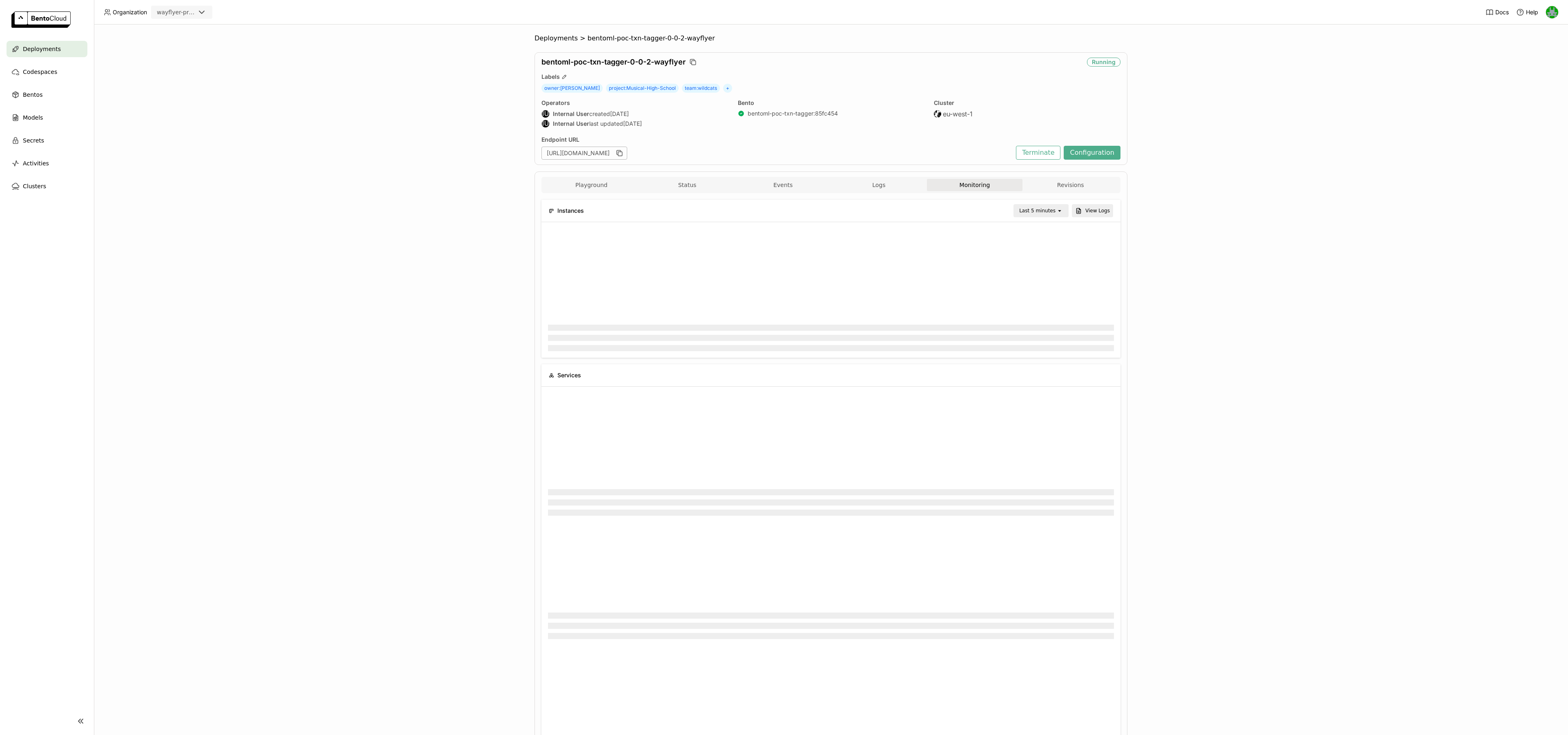
click at [1053, 212] on div "Last 5 minutes" at bounding box center [1037, 210] width 37 height 8
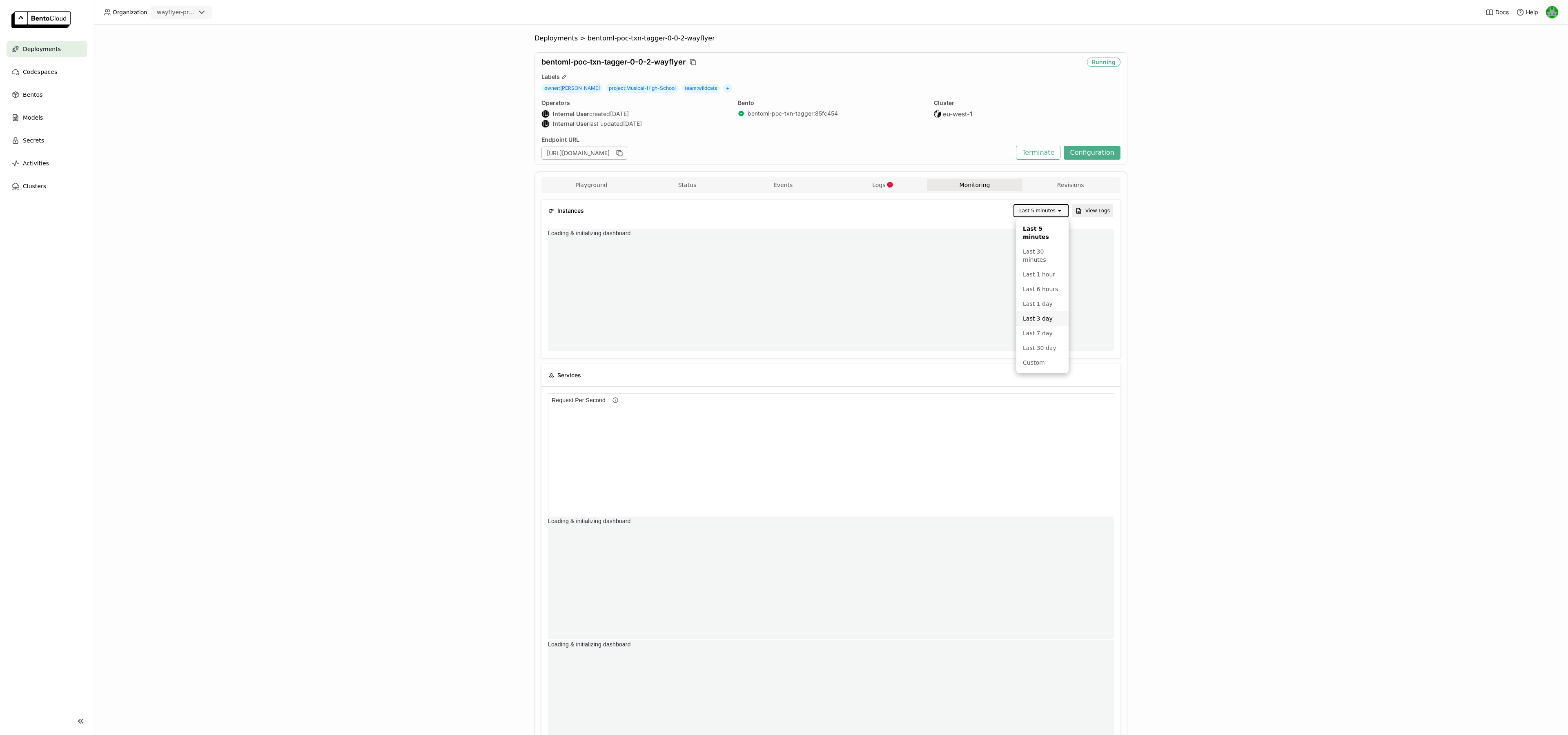
scroll to position [122, 565]
click at [1036, 317] on div "Last 3 day" at bounding box center [1042, 318] width 39 height 8
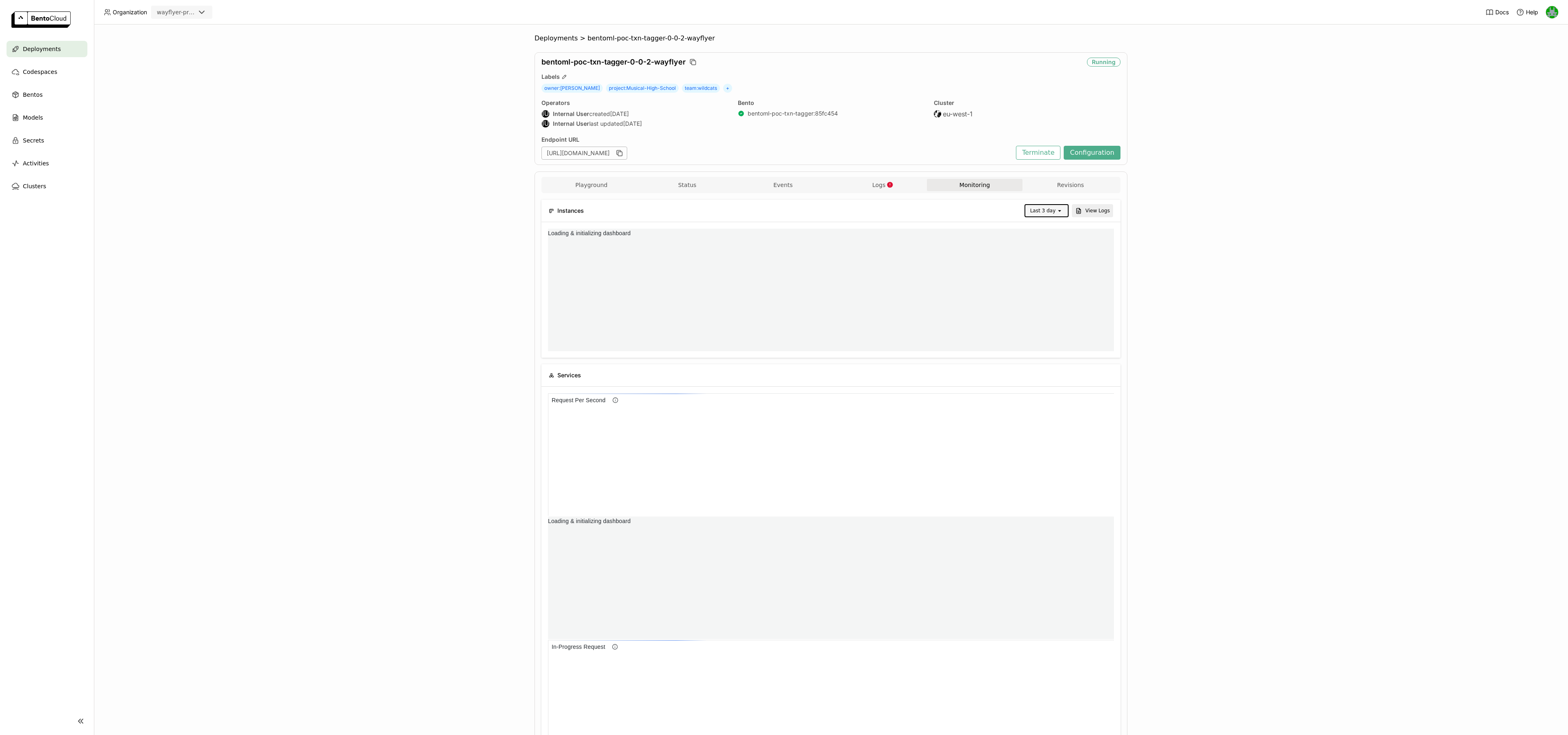
scroll to position [0, 0]
